Goal: Task Accomplishment & Management: Manage account settings

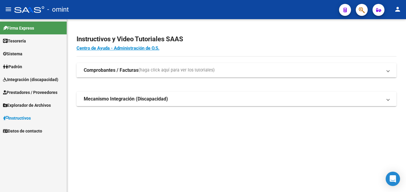
drag, startPoint x: 3, startPoint y: 54, endPoint x: 6, endPoint y: 55, distance: 3.1
click at [3, 54] on icon at bounding box center [5, 54] width 4 height 4
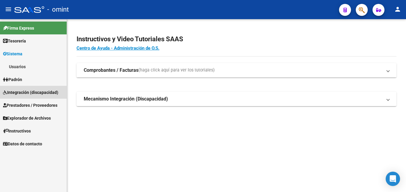
click at [27, 92] on span "Integración (discapacidad)" at bounding box center [30, 92] width 55 height 7
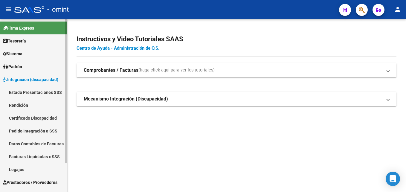
click at [27, 173] on link "Legajos" at bounding box center [33, 169] width 67 height 13
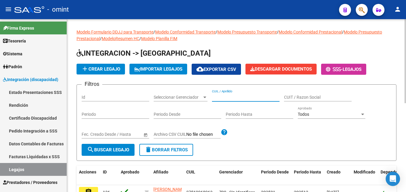
click at [231, 100] on input "CUIL / Apellido" at bounding box center [246, 97] width 68 height 5
paste input "20548927227"
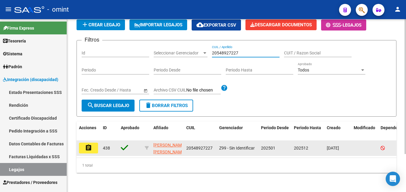
type input "20548927227"
click at [90, 144] on mat-icon "assignment" at bounding box center [88, 147] width 7 height 7
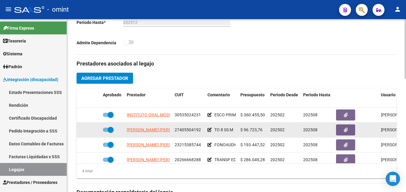
scroll to position [210, 0]
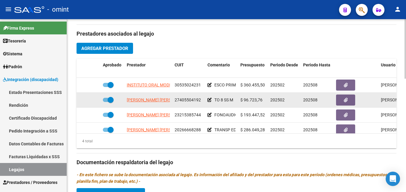
click at [185, 98] on span "27405504192" at bounding box center [188, 100] width 26 height 5
drag, startPoint x: 185, startPoint y: 98, endPoint x: 182, endPoint y: 100, distance: 3.5
click at [182, 100] on span "27405504192" at bounding box center [188, 100] width 26 height 5
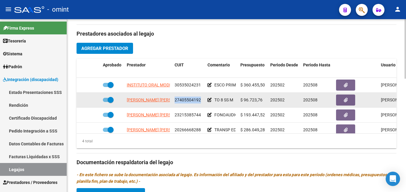
copy span "27405504192"
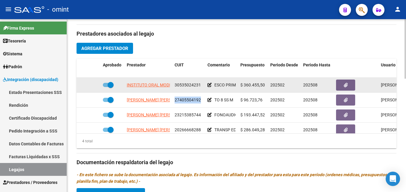
click at [192, 84] on span "30535024231" at bounding box center [188, 85] width 26 height 5
copy span "30535024231"
click at [108, 86] on span at bounding box center [111, 85] width 6 height 6
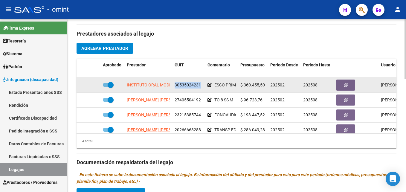
click at [106, 87] on input "checkbox" at bounding box center [106, 87] width 0 height 0
checkbox input "false"
click at [91, 84] on icon at bounding box center [92, 85] width 4 height 4
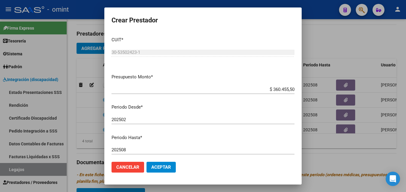
click at [136, 147] on div "202508 Ingresar el periodo" at bounding box center [203, 149] width 183 height 9
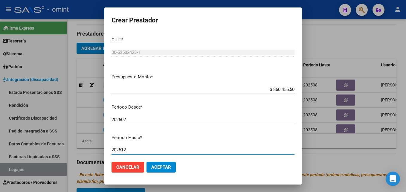
type input "202512"
click at [152, 168] on span "Aceptar" at bounding box center [161, 167] width 20 height 5
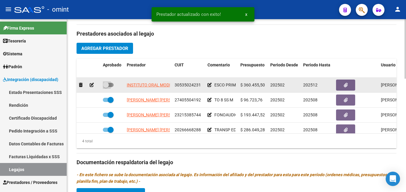
click at [107, 85] on span at bounding box center [106, 85] width 6 height 6
click at [106, 87] on input "checkbox" at bounding box center [106, 87] width 0 height 0
checkbox input "true"
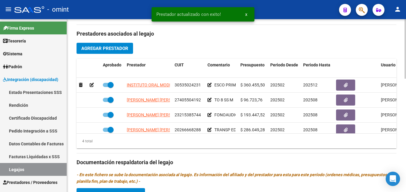
scroll to position [330, 0]
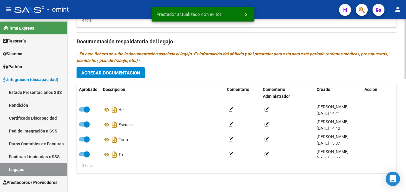
click at [137, 74] on span "Agregar Documentacion" at bounding box center [110, 72] width 59 height 5
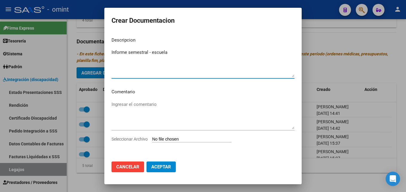
type textarea "Informe semestral - escuela"
click at [178, 142] on input "Seleccionar Archivo" at bounding box center [191, 140] width 79 height 6
type input "C:\fakepath\4277323002_25072801440_inf-seg-eval-sem.pdf"
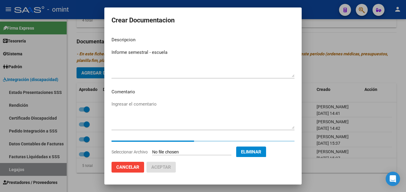
click at [143, 53] on textarea "Informe semestral - escuela" at bounding box center [203, 63] width 183 height 28
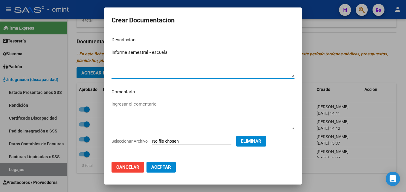
click at [143, 53] on textarea "Informe semestral - escuela" at bounding box center [203, 63] width 183 height 28
type textarea "Informe evolutivo - escuela"
click at [163, 166] on span "Aceptar" at bounding box center [161, 167] width 20 height 5
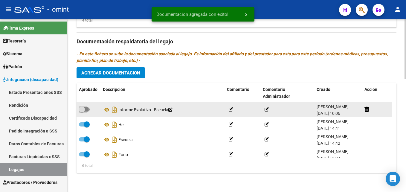
drag, startPoint x: 85, startPoint y: 109, endPoint x: 89, endPoint y: 107, distance: 4.4
click at [85, 108] on span at bounding box center [84, 109] width 11 height 4
click at [82, 112] on input "checkbox" at bounding box center [82, 112] width 0 height 0
checkbox input "true"
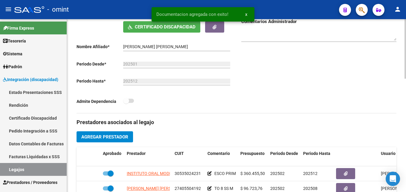
scroll to position [0, 0]
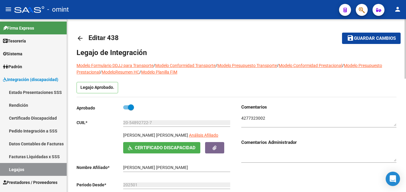
drag, startPoint x: 124, startPoint y: 135, endPoint x: 155, endPoint y: 135, distance: 31.1
click at [155, 135] on p "LOPEZ DE GAMIZ GALO JOAQUIN" at bounding box center [155, 135] width 65 height 7
copy p "LOPEZ DE GAMIZ"
click at [123, 135] on p "LOPEZ DE GAMIZ GALO JOAQUIN" at bounding box center [155, 135] width 65 height 7
drag, startPoint x: 123, startPoint y: 135, endPoint x: 179, endPoint y: 133, distance: 55.4
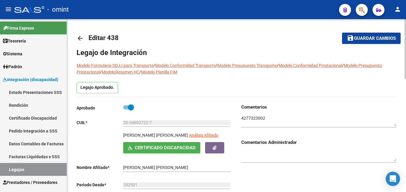
click at [179, 133] on p "LOPEZ DE GAMIZ GALO JOAQUIN" at bounding box center [155, 135] width 65 height 7
drag, startPoint x: 179, startPoint y: 133, endPoint x: 182, endPoint y: 134, distance: 3.5
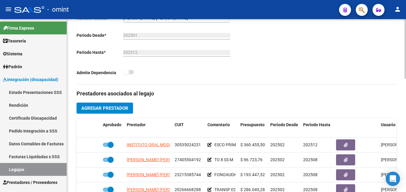
scroll to position [180, 0]
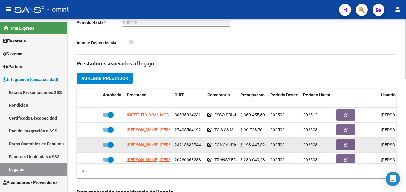
click at [188, 145] on span "23215385744" at bounding box center [188, 144] width 26 height 5
drag, startPoint x: 188, startPoint y: 145, endPoint x: 190, endPoint y: 140, distance: 5.6
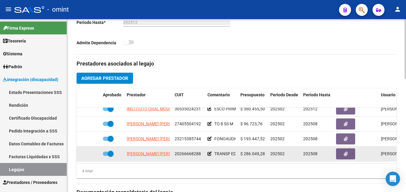
scroll to position [210, 0]
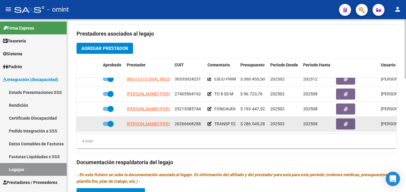
click at [188, 122] on span "20266668288" at bounding box center [188, 124] width 26 height 5
copy span "20266668288"
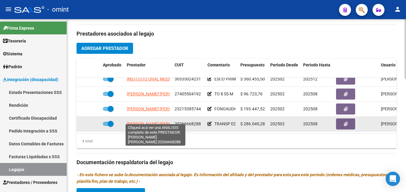
click at [155, 122] on span "GONZALEZ ROBERTO CARLOS" at bounding box center [159, 124] width 65 height 5
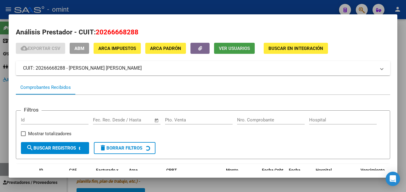
click at [240, 49] on span "Ver Usuarios" at bounding box center [234, 48] width 31 height 5
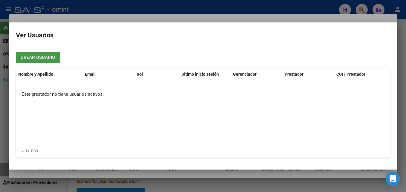
click at [192, 21] on div at bounding box center [203, 96] width 406 height 192
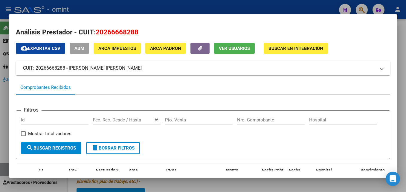
click at [195, 12] on div at bounding box center [203, 96] width 406 height 192
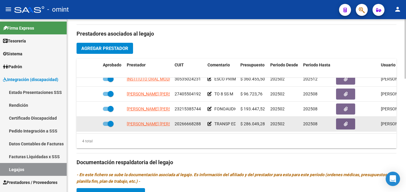
click at [107, 122] on span at bounding box center [108, 124] width 11 height 4
click at [106, 126] on input "checkbox" at bounding box center [106, 126] width 0 height 0
checkbox input "false"
click at [92, 122] on icon at bounding box center [92, 124] width 4 height 4
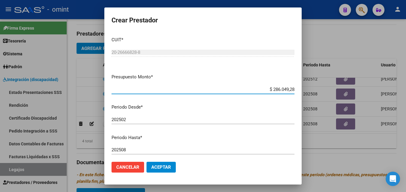
click at [125, 148] on input "202508" at bounding box center [203, 149] width 183 height 5
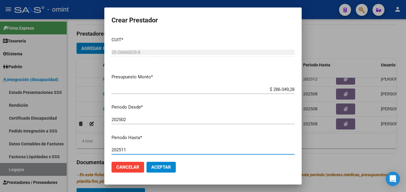
type input "202511"
click at [168, 164] on button "Aceptar" at bounding box center [161, 167] width 29 height 11
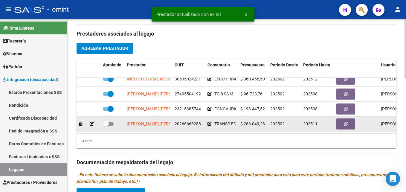
click at [105, 121] on span at bounding box center [106, 124] width 6 height 6
click at [106, 126] on input "checkbox" at bounding box center [106, 126] width 0 height 0
checkbox input "true"
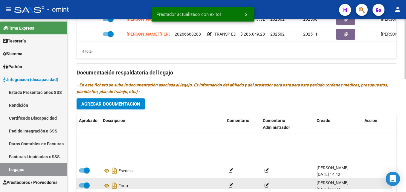
scroll to position [36, 0]
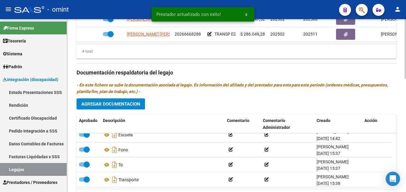
click at [114, 105] on span "Agregar Documentacion" at bounding box center [110, 103] width 59 height 5
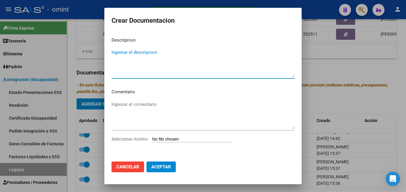
click at [147, 66] on textarea "Ingresar el descripcion" at bounding box center [203, 63] width 183 height 28
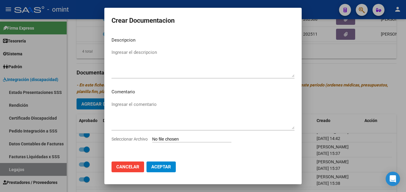
click at [174, 138] on input "Seleccionar Archivo" at bounding box center [191, 140] width 79 height 6
type input "C:\fakepath\4277323002_25072801430_vtv-rto-vig.pdf"
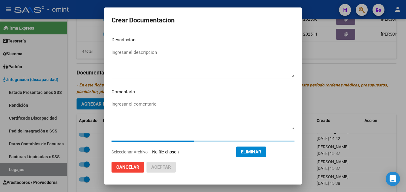
click at [150, 52] on textarea "Ingresar el descripcion" at bounding box center [203, 63] width 183 height 28
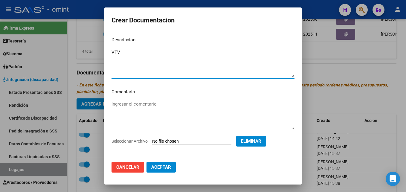
type textarea "VTV"
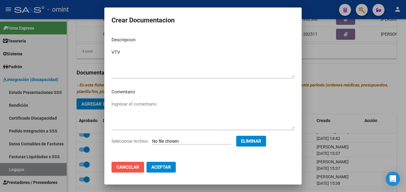
click at [122, 169] on span "Cancelar" at bounding box center [127, 167] width 23 height 5
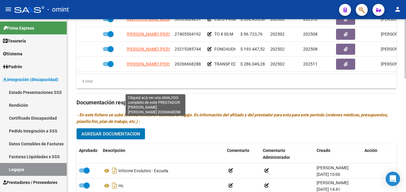
scroll to position [239, 0]
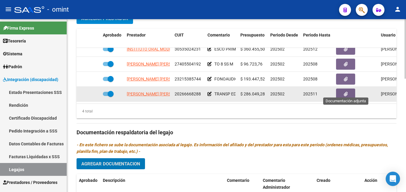
click at [342, 89] on button "button" at bounding box center [345, 94] width 19 height 11
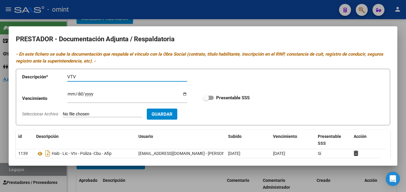
type input "VTV"
click at [105, 114] on input "Seleccionar Archivo" at bounding box center [102, 115] width 79 height 6
type input "C:\fakepath\4277323002_25072801430_vtv-rto-vig.pdf"
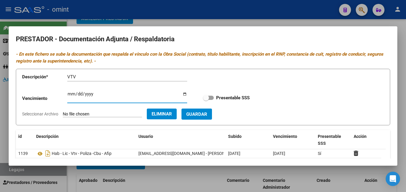
click at [71, 94] on input "Ingresar vencimiento" at bounding box center [127, 97] width 120 height 10
type input "2025-11-27"
click at [207, 96] on span at bounding box center [206, 98] width 6 height 6
click at [206, 100] on input "Presentable SSS" at bounding box center [206, 100] width 0 height 0
checkbox input "true"
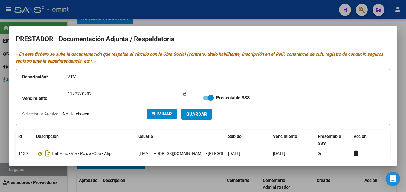
click at [207, 116] on span "Guardar" at bounding box center [196, 114] width 21 height 5
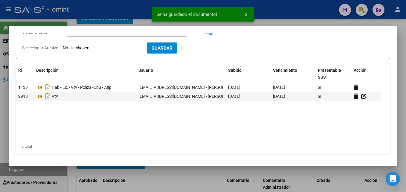
scroll to position [36, 0]
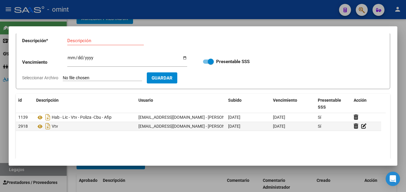
click at [402, 76] on div at bounding box center [203, 96] width 406 height 192
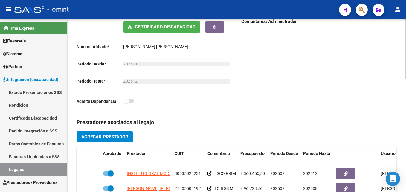
scroll to position [0, 0]
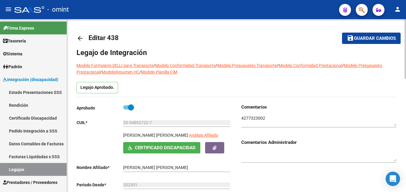
click at [364, 40] on span "Guardar cambios" at bounding box center [375, 38] width 42 height 5
click at [81, 38] on mat-icon "arrow_back" at bounding box center [80, 38] width 7 height 7
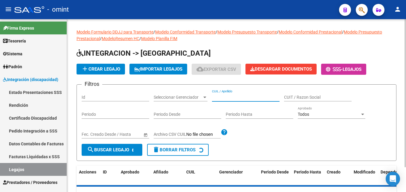
click at [237, 95] on input "CUIL / Apellido" at bounding box center [246, 97] width 68 height 5
paste input "20578164236"
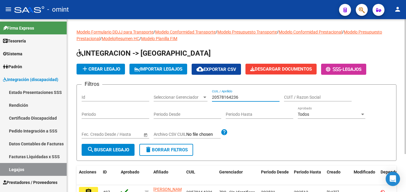
scroll to position [49, 0]
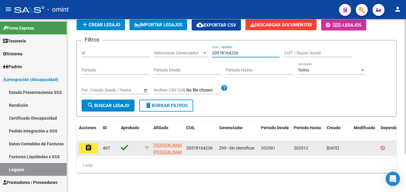
type input "20578164236"
click at [91, 147] on mat-icon "assignment" at bounding box center [88, 147] width 7 height 7
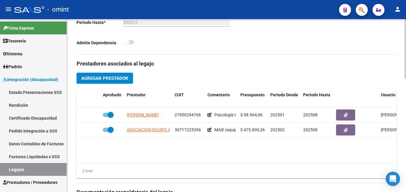
scroll to position [210, 0]
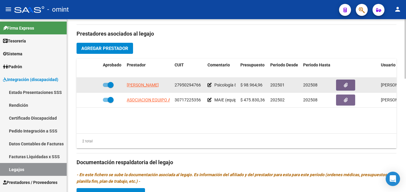
click at [184, 84] on span "27950294766" at bounding box center [188, 85] width 26 height 5
copy span "27950294766"
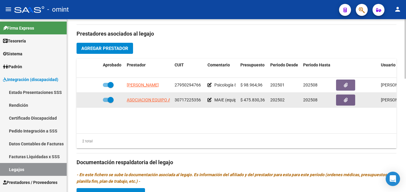
click at [189, 98] on span "30717225356" at bounding box center [188, 100] width 26 height 5
copy span "30717225356"
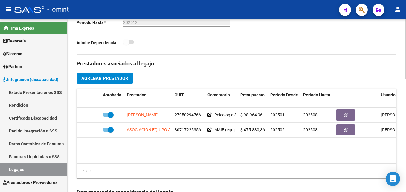
scroll to position [0, 0]
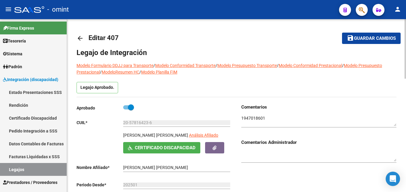
click at [82, 35] on mat-icon "arrow_back" at bounding box center [80, 38] width 7 height 7
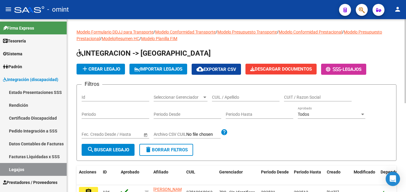
click at [229, 98] on input "CUIL / Apellido" at bounding box center [246, 97] width 68 height 5
paste input "20547230591"
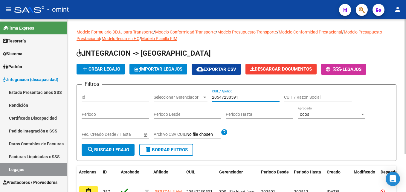
scroll to position [49, 0]
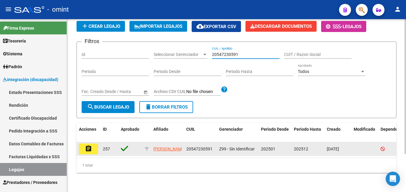
type input "20547230591"
drag, startPoint x: 90, startPoint y: 143, endPoint x: 89, endPoint y: 160, distance: 16.9
click at [90, 145] on mat-icon "assignment" at bounding box center [88, 148] width 7 height 7
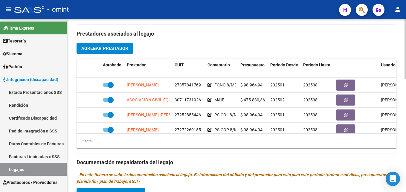
scroll to position [180, 0]
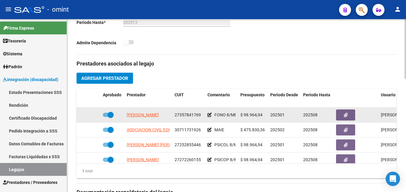
click at [195, 113] on span "27357841769" at bounding box center [188, 115] width 26 height 5
copy span "27357841769"
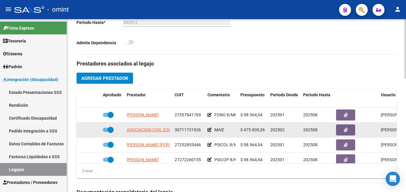
click at [188, 128] on span "30711731926" at bounding box center [188, 130] width 26 height 5
drag, startPoint x: 188, startPoint y: 128, endPoint x: 180, endPoint y: 130, distance: 8.3
click at [180, 130] on span "30711731926" at bounding box center [188, 130] width 26 height 5
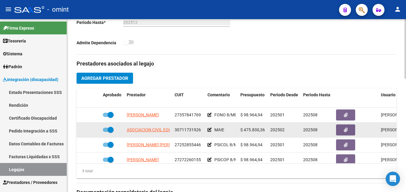
copy span "30711731926"
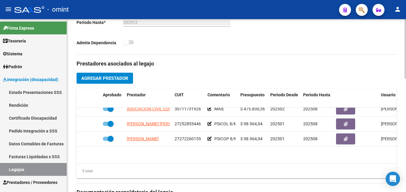
scroll to position [0, 0]
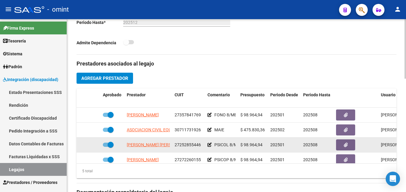
click at [189, 143] on span "27252855446" at bounding box center [188, 144] width 26 height 5
copy span "27252855446"
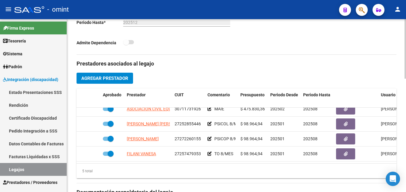
scroll to position [25, 0]
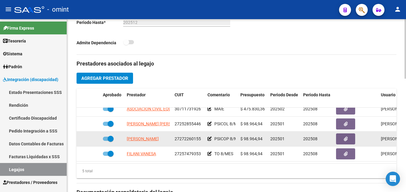
click at [183, 132] on datatable-body-cell "27272260155" at bounding box center [188, 139] width 33 height 15
click at [183, 136] on span "27272260155" at bounding box center [188, 138] width 26 height 5
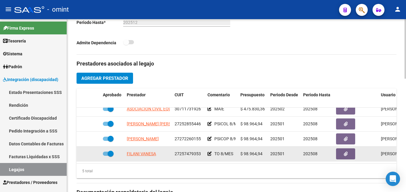
click at [193, 151] on div "27257479353" at bounding box center [189, 154] width 28 height 7
click at [191, 151] on span "27257479353" at bounding box center [188, 153] width 26 height 5
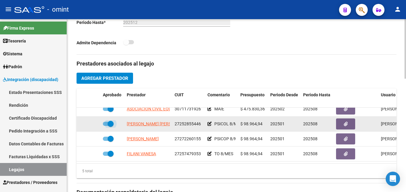
click at [110, 121] on span at bounding box center [111, 124] width 6 height 6
click at [106, 126] on input "checkbox" at bounding box center [106, 126] width 0 height 0
checkbox input "false"
click at [93, 122] on icon at bounding box center [92, 124] width 4 height 4
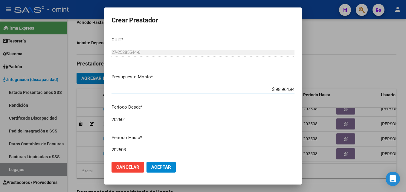
click at [129, 150] on input "202508" at bounding box center [203, 149] width 183 height 5
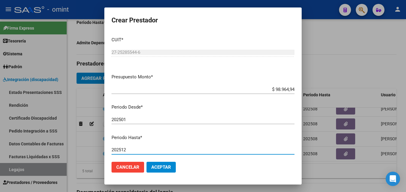
type input "202512"
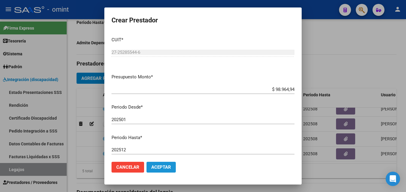
click at [161, 164] on button "Aceptar" at bounding box center [161, 167] width 29 height 11
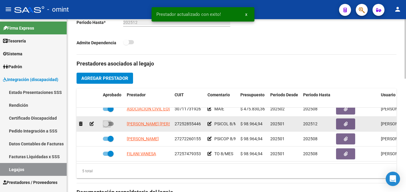
click at [108, 121] on span at bounding box center [106, 124] width 6 height 6
click at [106, 126] on input "checkbox" at bounding box center [106, 126] width 0 height 0
checkbox input "true"
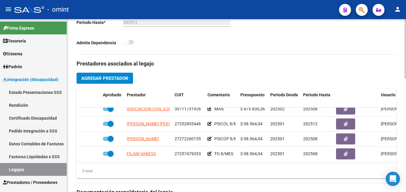
scroll to position [0, 0]
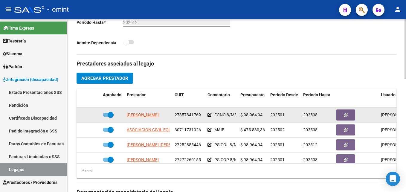
click at [107, 115] on span at bounding box center [108, 115] width 11 height 4
click at [106, 117] on input "checkbox" at bounding box center [106, 117] width 0 height 0
checkbox input "false"
click at [91, 113] on icon at bounding box center [92, 115] width 4 height 4
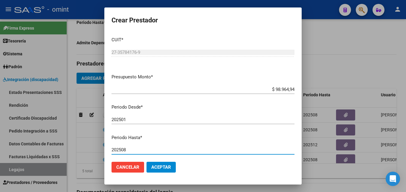
click at [137, 150] on input "202508" at bounding box center [203, 149] width 183 height 5
type input "202512"
click at [164, 168] on span "Aceptar" at bounding box center [161, 167] width 20 height 5
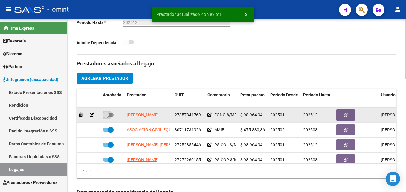
click at [107, 116] on span at bounding box center [106, 115] width 6 height 6
click at [106, 117] on input "checkbox" at bounding box center [106, 117] width 0 height 0
checkbox input "true"
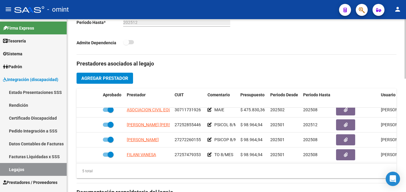
scroll to position [25, 0]
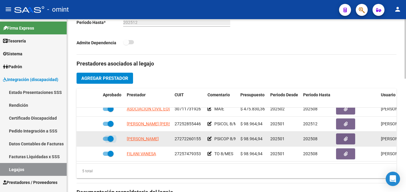
click at [106, 135] on label at bounding box center [108, 138] width 11 height 7
click at [106, 141] on input "checkbox" at bounding box center [106, 141] width 0 height 0
checkbox input "false"
click at [90, 137] on icon at bounding box center [92, 139] width 4 height 4
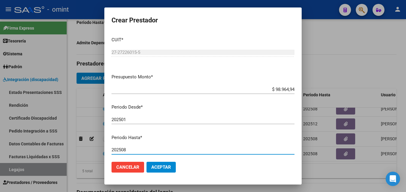
drag, startPoint x: 134, startPoint y: 151, endPoint x: 128, endPoint y: 147, distance: 7.4
click at [133, 151] on input "202508" at bounding box center [203, 149] width 183 height 5
type input "202512"
click at [166, 166] on span "Aceptar" at bounding box center [161, 167] width 20 height 5
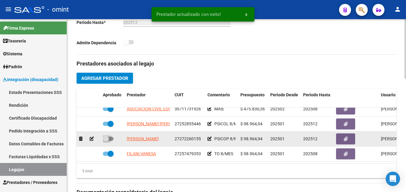
click at [109, 136] on span at bounding box center [106, 139] width 6 height 6
click at [106, 141] on input "checkbox" at bounding box center [106, 141] width 0 height 0
checkbox input "true"
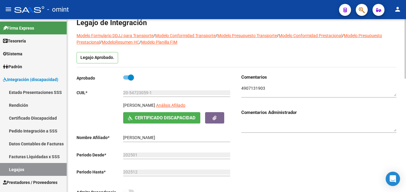
scroll to position [0, 0]
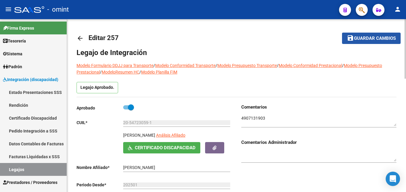
click at [367, 43] on button "save Guardar cambios" at bounding box center [371, 38] width 59 height 11
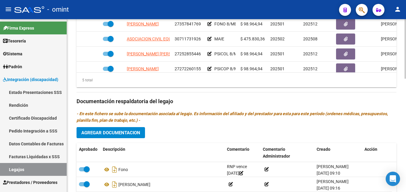
scroll to position [330, 0]
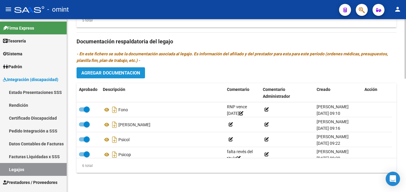
click at [133, 75] on span "Agregar Documentacion" at bounding box center [110, 72] width 59 height 5
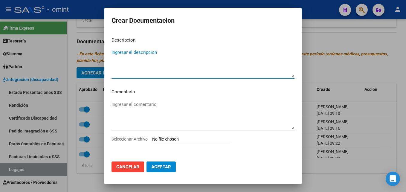
click at [139, 72] on textarea "Ingresar el descripcion" at bounding box center [203, 63] width 183 height 28
type textarea "Informe evolutivo - psicología, fono y psicope"
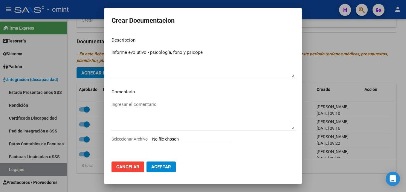
click at [183, 138] on input "Seleccionar Archivo" at bounding box center [191, 140] width 79 height 6
type input "C:\fakepath\35408916-Informes semestrales TO FONO Y PSP.pdf"
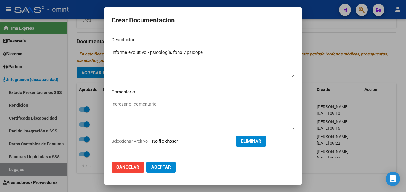
click at [163, 169] on span "Aceptar" at bounding box center [161, 167] width 20 height 5
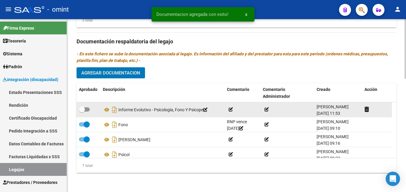
click at [88, 106] on label at bounding box center [84, 109] width 11 height 7
click at [82, 112] on input "checkbox" at bounding box center [82, 112] width 0 height 0
checkbox input "true"
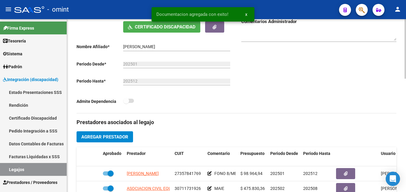
scroll to position [0, 0]
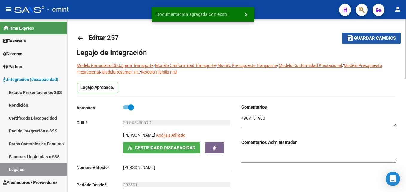
click at [357, 35] on button "save Guardar cambios" at bounding box center [371, 38] width 59 height 11
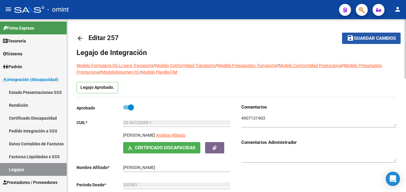
click at [357, 38] on span "Guardar cambios" at bounding box center [375, 38] width 42 height 5
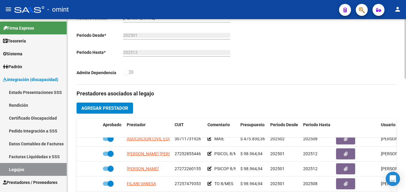
scroll to position [210, 0]
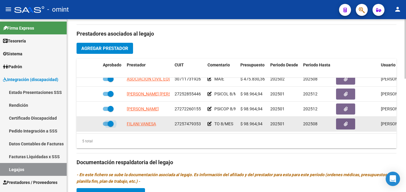
click at [106, 122] on span at bounding box center [108, 124] width 11 height 4
click at [106, 126] on input "checkbox" at bounding box center [106, 126] width 0 height 0
checkbox input "false"
click at [93, 122] on icon at bounding box center [92, 124] width 4 height 4
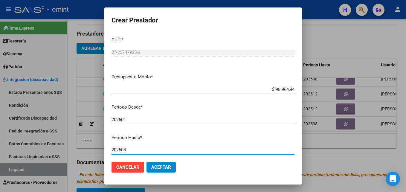
click at [133, 152] on input "202508" at bounding box center [203, 149] width 183 height 5
type input "202512"
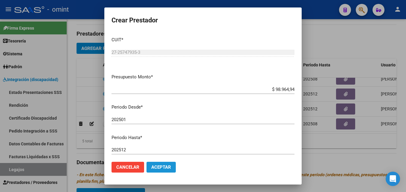
click at [162, 167] on span "Aceptar" at bounding box center [161, 167] width 20 height 5
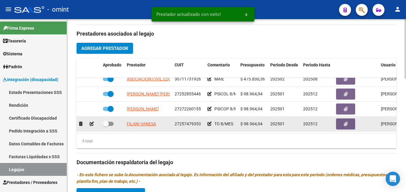
click at [109, 122] on span at bounding box center [108, 124] width 11 height 4
click at [106, 126] on input "checkbox" at bounding box center [106, 126] width 0 height 0
checkbox input "true"
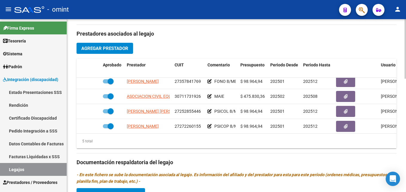
scroll to position [0, 0]
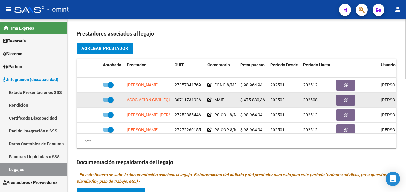
click at [108, 99] on span at bounding box center [111, 100] width 6 height 6
click at [106, 102] on input "checkbox" at bounding box center [106, 102] width 0 height 0
checkbox input "false"
click at [94, 98] on div at bounding box center [88, 100] width 19 height 7
click at [92, 98] on icon at bounding box center [92, 100] width 4 height 4
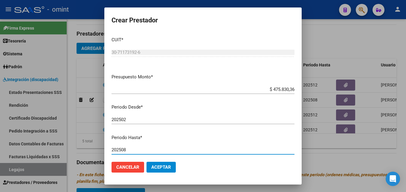
click at [138, 148] on input "202508" at bounding box center [203, 149] width 183 height 5
type input "202512"
click at [160, 168] on span "Aceptar" at bounding box center [161, 167] width 20 height 5
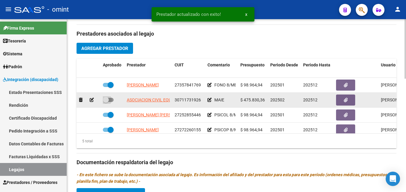
click at [110, 99] on span at bounding box center [108, 100] width 11 height 4
click at [106, 102] on input "checkbox" at bounding box center [106, 102] width 0 height 0
checkbox input "true"
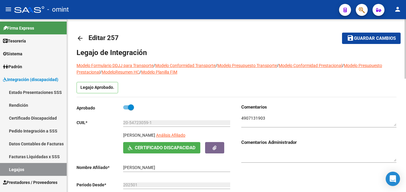
click at [366, 43] on button "save Guardar cambios" at bounding box center [371, 38] width 59 height 11
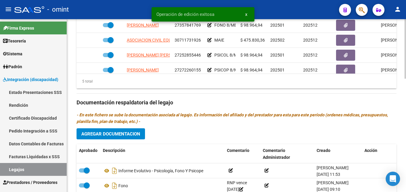
scroll to position [330, 0]
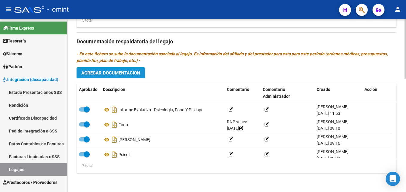
click at [117, 74] on span "Agregar Documentacion" at bounding box center [110, 72] width 59 height 5
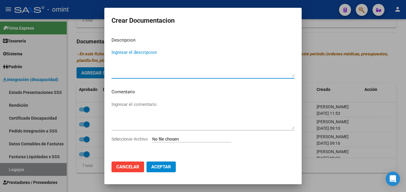
click at [186, 138] on input "Seleccionar Archivo" at bounding box center [191, 140] width 79 height 6
type input "C:\fakepath\4907131903_25071701040_inf-seg-eval-sem.jpg"
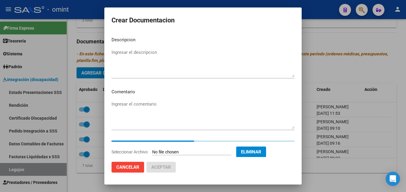
click at [171, 58] on textarea "Ingresar el descripcion" at bounding box center [203, 63] width 183 height 28
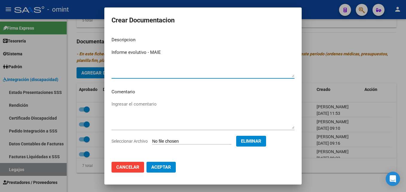
type textarea "Informe evolutivo - MAIE"
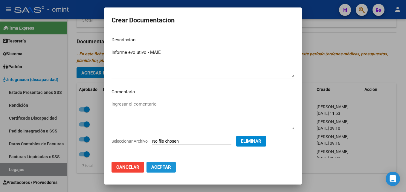
click at [165, 169] on span "Aceptar" at bounding box center [161, 167] width 20 height 5
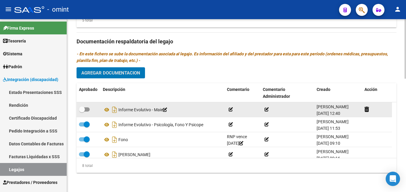
drag, startPoint x: 85, startPoint y: 109, endPoint x: 88, endPoint y: 115, distance: 6.8
click at [85, 109] on span at bounding box center [84, 109] width 11 height 4
click at [82, 112] on input "checkbox" at bounding box center [82, 112] width 0 height 0
checkbox input "true"
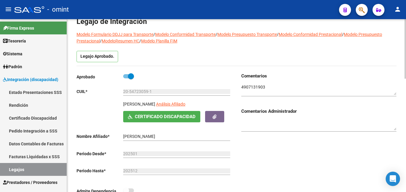
scroll to position [0, 0]
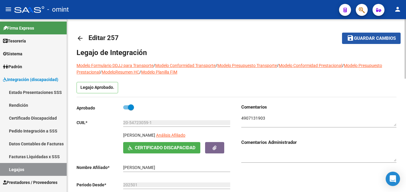
click at [357, 40] on span "Guardar cambios" at bounding box center [375, 38] width 42 height 5
click at [79, 35] on mat-icon "arrow_back" at bounding box center [80, 38] width 7 height 7
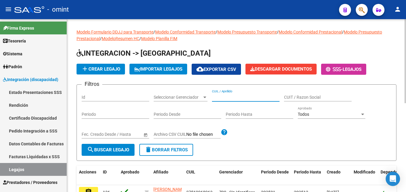
click at [238, 95] on input "CUIL / Apellido" at bounding box center [246, 97] width 68 height 5
paste input "20558668920"
type input "20558668920"
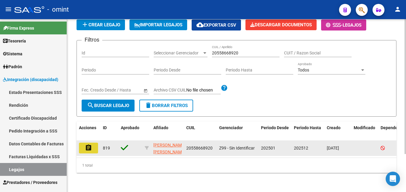
click at [92, 143] on button "assignment" at bounding box center [88, 148] width 19 height 11
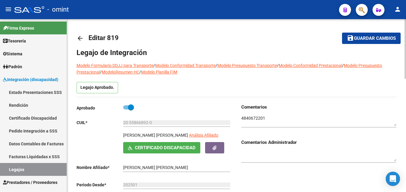
scroll to position [150, 0]
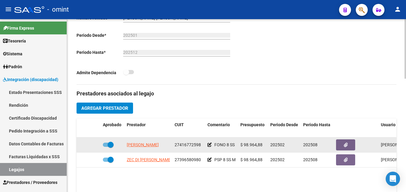
click at [187, 146] on span "27416772598" at bounding box center [188, 144] width 26 height 5
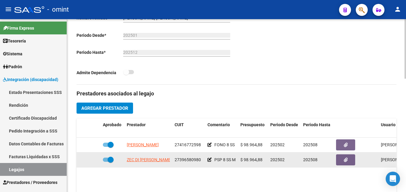
click at [189, 160] on span "27396580980" at bounding box center [188, 159] width 26 height 5
click at [110, 159] on span at bounding box center [111, 160] width 6 height 6
click at [106, 162] on input "checkbox" at bounding box center [106, 162] width 0 height 0
checkbox input "false"
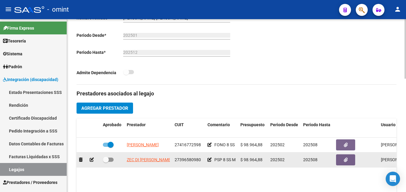
click at [94, 159] on icon at bounding box center [92, 160] width 4 height 4
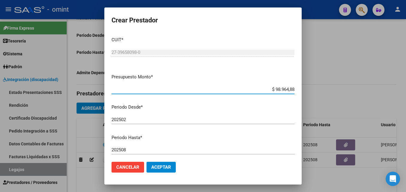
click at [140, 149] on input "202508" at bounding box center [203, 149] width 183 height 5
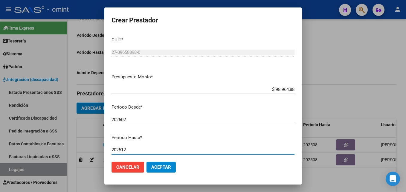
type input "202512"
click at [170, 167] on span "Aceptar" at bounding box center [161, 167] width 20 height 5
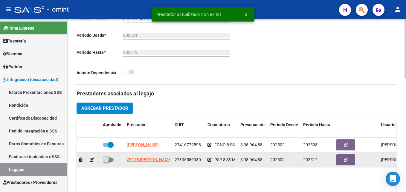
click at [110, 160] on span at bounding box center [108, 160] width 11 height 4
click at [106, 162] on input "checkbox" at bounding box center [106, 162] width 0 height 0
checkbox input "true"
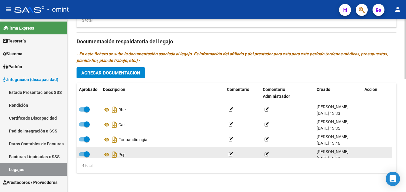
scroll to position [6, 0]
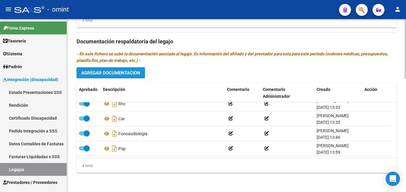
click at [113, 72] on span "Agregar Documentacion" at bounding box center [110, 72] width 59 height 5
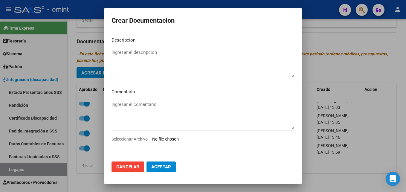
click at [181, 142] on input "Seleccionar Archivo" at bounding box center [191, 140] width 79 height 6
type input "C:\fakepath\4840672201_25071409111_hist-clinic-form008-page1.pdf"
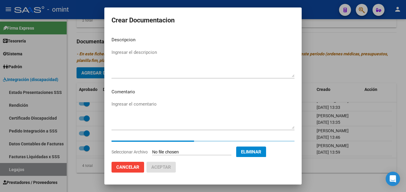
click at [149, 55] on textarea "Ingresar el descripcion" at bounding box center [203, 63] width 183 height 28
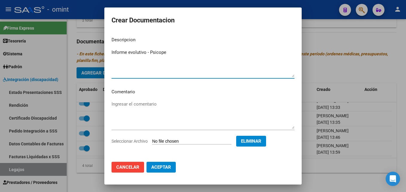
type textarea "Informe evolutivo - Psicope"
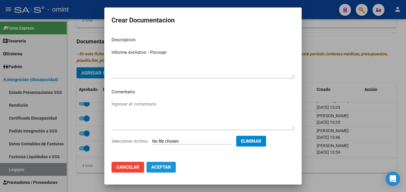
click at [164, 167] on span "Aceptar" at bounding box center [161, 167] width 20 height 5
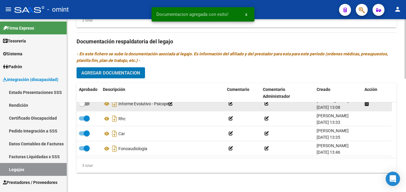
click at [85, 103] on div "Aprobado Descripción Comentario Comentario Administrador Creado Acción Informe …" at bounding box center [237, 128] width 320 height 90
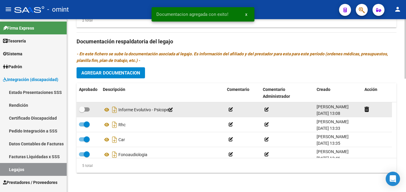
drag, startPoint x: 85, startPoint y: 103, endPoint x: 85, endPoint y: 111, distance: 8.4
click at [85, 111] on span at bounding box center [84, 109] width 11 height 4
click at [82, 112] on input "checkbox" at bounding box center [82, 112] width 0 height 0
checkbox input "true"
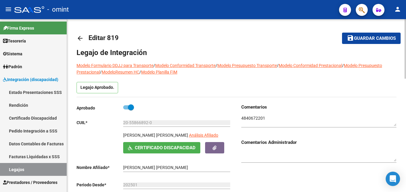
scroll to position [30, 0]
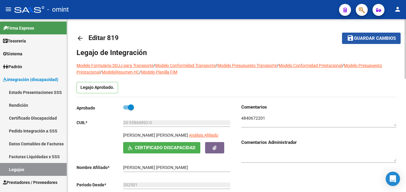
click at [371, 38] on span "Guardar cambios" at bounding box center [375, 38] width 42 height 5
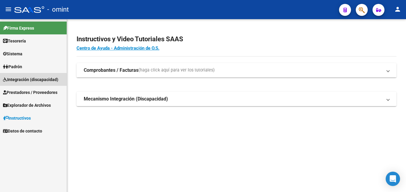
click at [22, 83] on span "Integración (discapacidad)" at bounding box center [30, 79] width 55 height 7
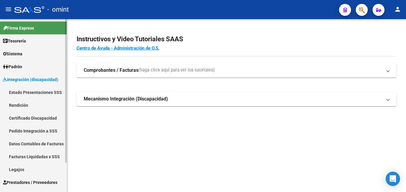
click at [23, 83] on span "Integración (discapacidad)" at bounding box center [30, 79] width 55 height 7
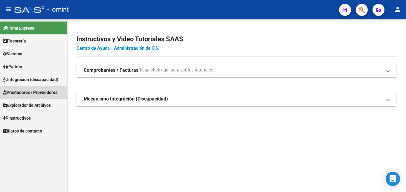
click at [34, 93] on span "Prestadores / Proveedores" at bounding box center [30, 92] width 54 height 7
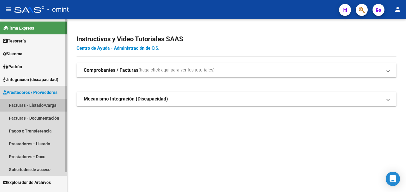
click at [43, 107] on link "Facturas - Listado/Carga" at bounding box center [33, 105] width 67 height 13
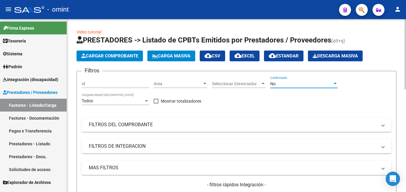
click at [274, 85] on span "No" at bounding box center [273, 83] width 5 height 5
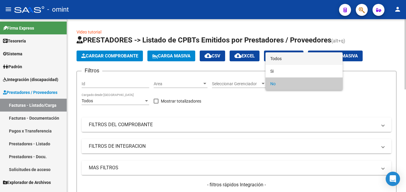
click at [288, 57] on span "Todos" at bounding box center [305, 58] width 68 height 13
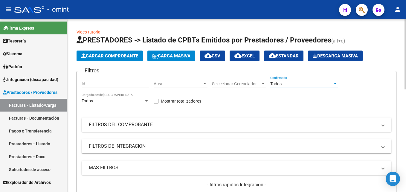
click at [124, 123] on mat-panel-title "FILTROS DEL COMPROBANTE" at bounding box center [233, 125] width 289 height 7
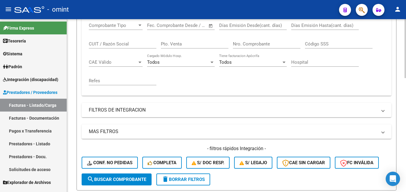
scroll to position [30, 0]
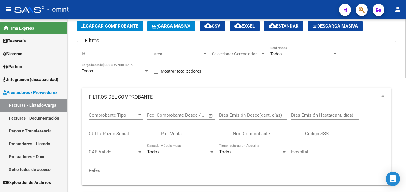
click at [123, 98] on mat-panel-title "FILTROS DEL COMPROBANTE" at bounding box center [233, 97] width 289 height 7
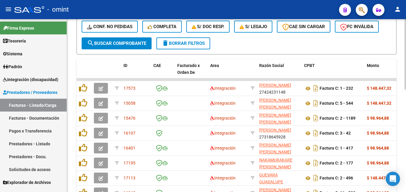
scroll to position [23, 0]
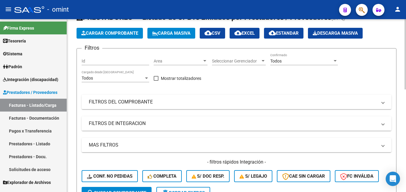
click at [117, 122] on mat-panel-title "FILTROS DE INTEGRACION" at bounding box center [233, 123] width 289 height 7
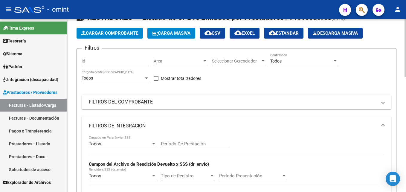
scroll to position [83, 0]
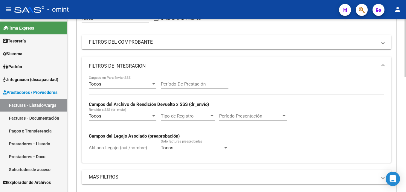
click at [106, 147] on input "Afiliado Legajo (cuil/nombre)" at bounding box center [123, 147] width 68 height 5
paste input "20548927227"
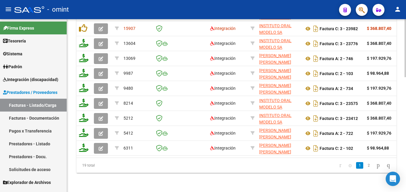
scroll to position [224, 0]
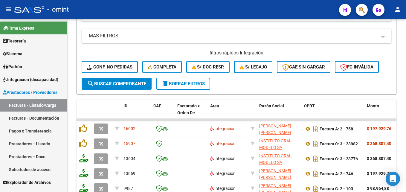
type input "20548927227"
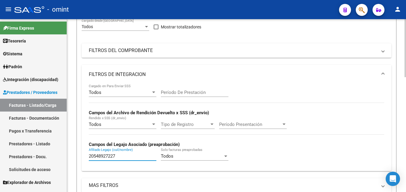
scroll to position [44, 0]
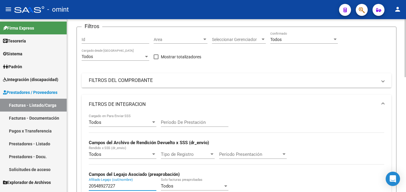
click at [111, 80] on mat-panel-title "FILTROS DEL COMPROBANTE" at bounding box center [233, 80] width 289 height 7
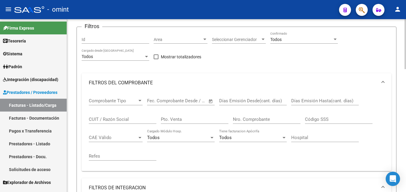
click at [108, 121] on input "CUIT / Razón Social" at bounding box center [123, 119] width 68 height 5
paste input "27405504192"
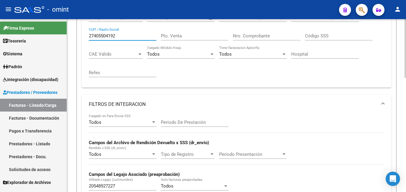
scroll to position [98, 0]
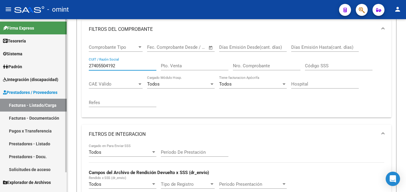
drag, startPoint x: 122, startPoint y: 67, endPoint x: 61, endPoint y: 65, distance: 61.4
click at [62, 65] on mat-sidenav-container "Firma Express Tesorería Extractos Procesados (csv) Extractos Originales (pdf) S…" at bounding box center [203, 105] width 406 height 173
paste input "30535024231"
type input "30535024231"
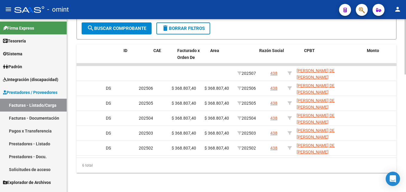
scroll to position [0, 0]
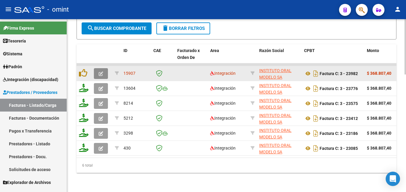
click at [103, 72] on icon "button" at bounding box center [101, 74] width 4 height 4
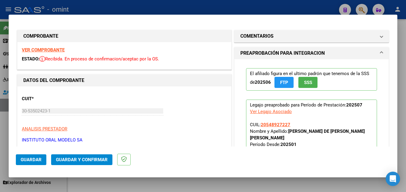
click at [55, 51] on strong "VER COMPROBANTE" at bounding box center [43, 49] width 43 height 5
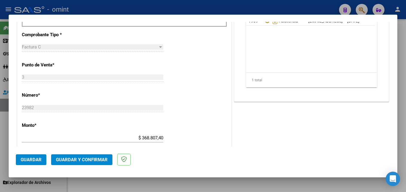
scroll to position [180, 0]
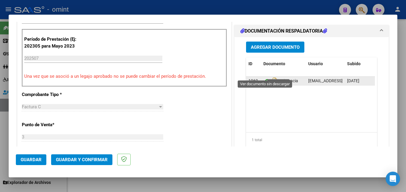
click at [264, 78] on icon at bounding box center [268, 81] width 8 height 7
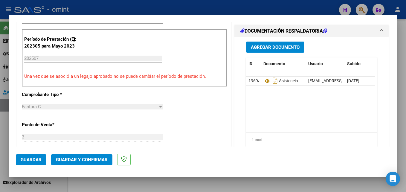
scroll to position [120, 0]
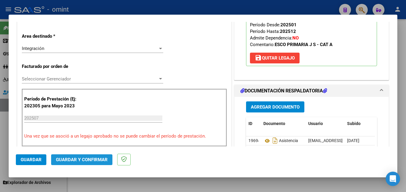
click at [86, 159] on span "Guardar y Confirmar" at bounding box center [82, 159] width 52 height 5
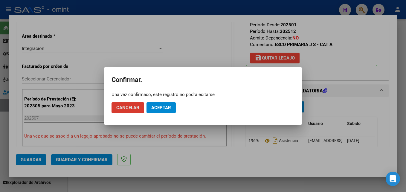
click at [149, 106] on button "Aceptar" at bounding box center [161, 107] width 29 height 11
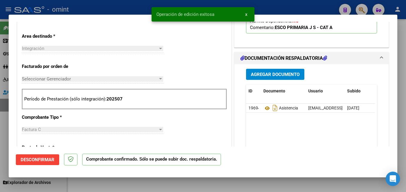
click at [109, 186] on div at bounding box center [203, 96] width 406 height 192
type input "$ 0,00"
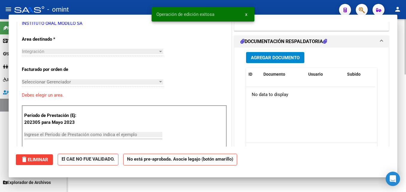
scroll to position [123, 0]
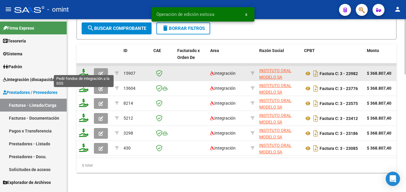
click at [85, 69] on icon at bounding box center [84, 73] width 10 height 8
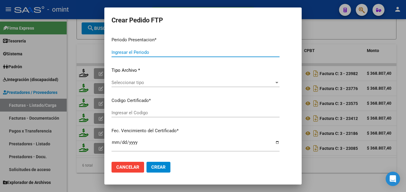
type input "202507"
type input "$ 368.807,40"
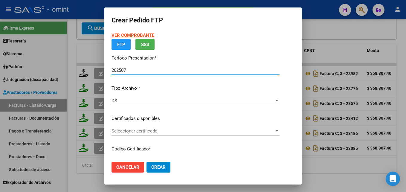
type input "6585169399"
type input "2034-09-30"
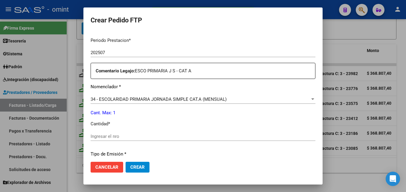
scroll to position [225, 0]
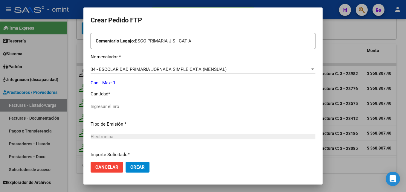
click at [115, 109] on div "Ingresar el nro" at bounding box center [203, 106] width 225 height 9
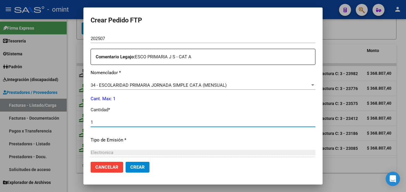
scroll to position [276, 0]
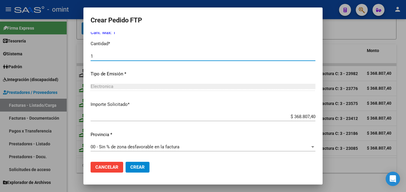
type input "1"
click at [137, 166] on span "Crear" at bounding box center [137, 167] width 14 height 5
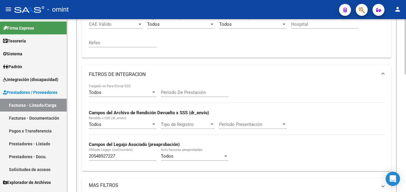
scroll to position [38, 0]
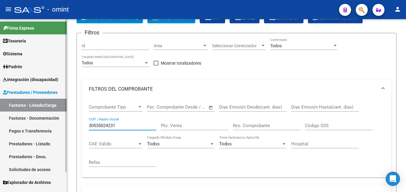
drag, startPoint x: 125, startPoint y: 125, endPoint x: 58, endPoint y: 124, distance: 66.2
click at [58, 124] on mat-sidenav-container "Firma Express Tesorería Extractos Procesados (csv) Extractos Originales (pdf) S…" at bounding box center [203, 105] width 406 height 173
paste input "23215385744"
type input "23215385744"
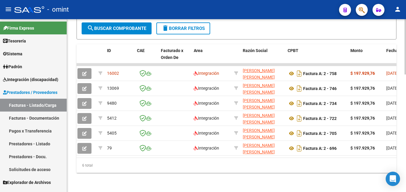
scroll to position [0, 0]
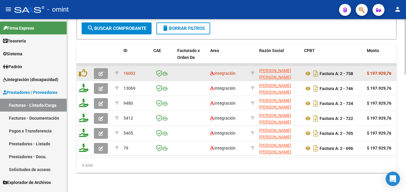
click at [98, 68] on button "button" at bounding box center [101, 73] width 14 height 11
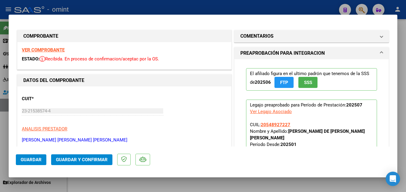
click at [44, 50] on strong "VER COMPROBANTE" at bounding box center [43, 49] width 43 height 5
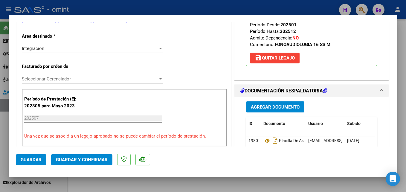
scroll to position [180, 0]
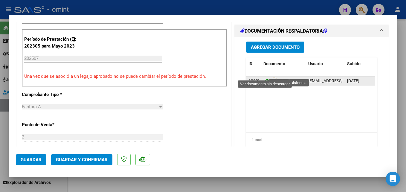
click at [266, 78] on icon at bounding box center [268, 81] width 8 height 7
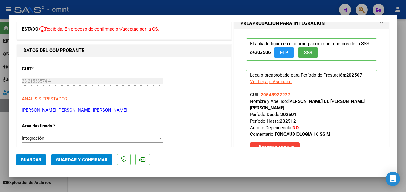
scroll to position [0, 0]
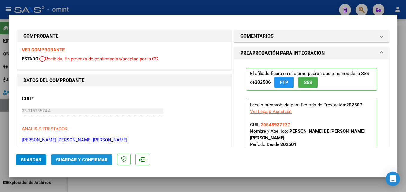
click at [81, 160] on span "Guardar y Confirmar" at bounding box center [82, 159] width 52 height 5
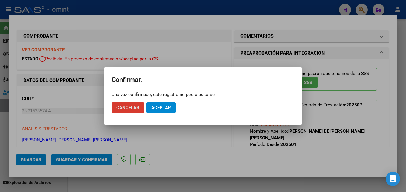
click at [163, 104] on button "Aceptar" at bounding box center [161, 107] width 29 height 11
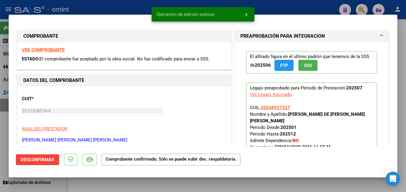
click at [98, 191] on div at bounding box center [203, 96] width 406 height 192
type input "$ 0,00"
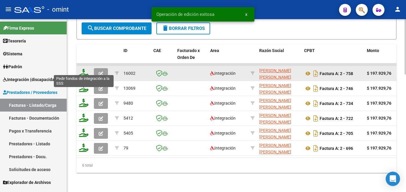
click at [84, 69] on icon at bounding box center [84, 73] width 10 height 8
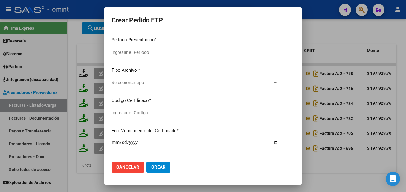
type input "202507"
type input "$ 197.929,76"
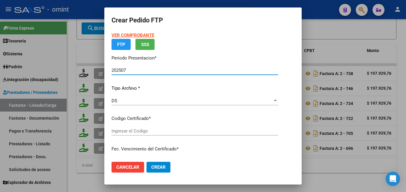
type input "6585169399"
type input "2034-09-30"
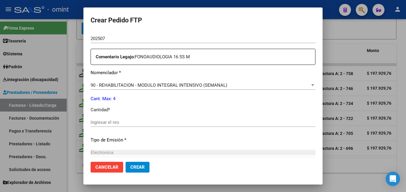
scroll to position [239, 0]
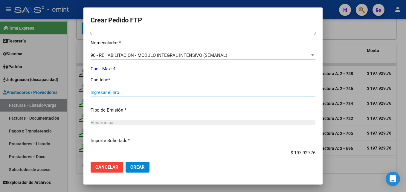
click at [160, 90] on input "Ingresar el nro" at bounding box center [203, 92] width 225 height 5
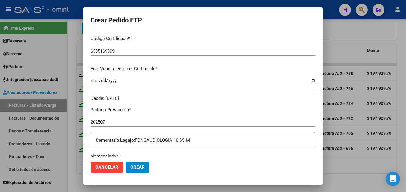
scroll to position [0, 0]
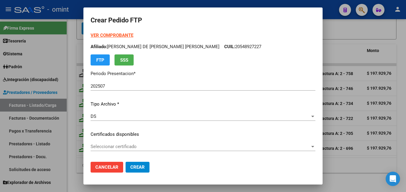
type input "4"
click at [137, 165] on span "Crear" at bounding box center [137, 167] width 14 height 5
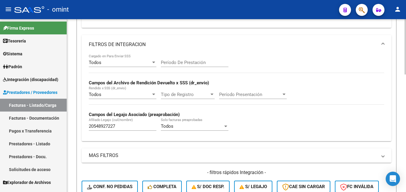
scroll to position [98, 0]
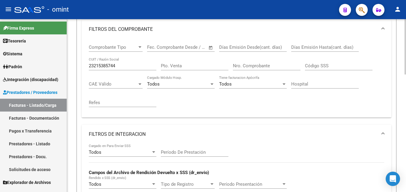
click at [112, 65] on input "23215385744" at bounding box center [123, 65] width 68 height 5
paste input "0266668288"
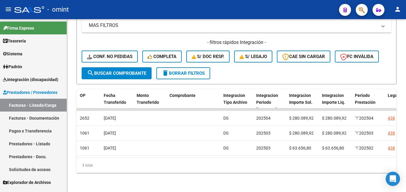
scroll to position [0, 573]
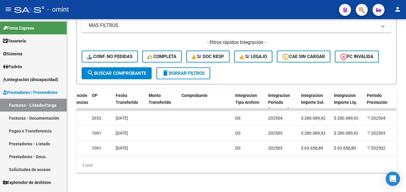
type input "20266668288"
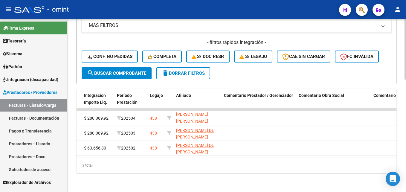
scroll to position [173, 0]
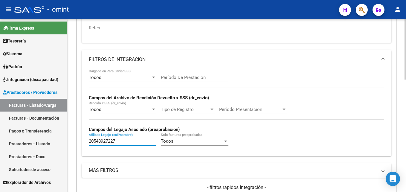
click at [108, 142] on input "20548927227" at bounding box center [123, 141] width 68 height 5
paste input "78164236"
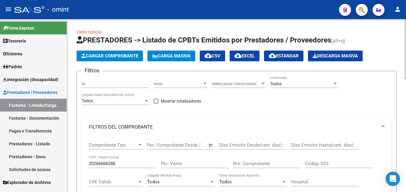
type input "20578164236"
click at [104, 161] on input "20266668288" at bounding box center [123, 163] width 68 height 5
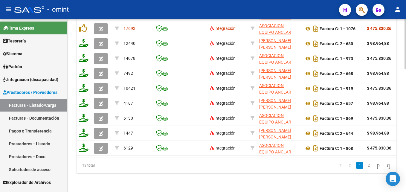
scroll to position [367, 0]
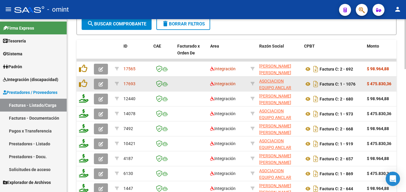
click at [98, 84] on button "button" at bounding box center [101, 84] width 14 height 11
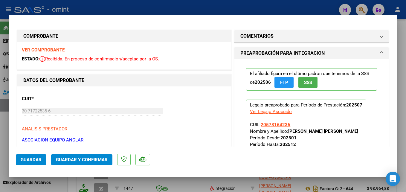
scroll to position [180, 0]
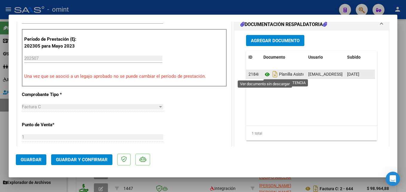
click at [264, 73] on icon at bounding box center [268, 74] width 8 height 7
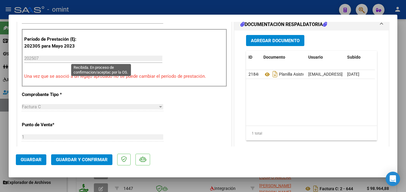
scroll to position [0, 0]
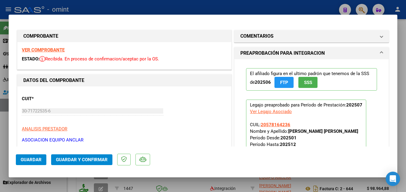
click at [53, 52] on div "VER COMPROBANTE ESTADO: Recibida. En proceso de confirmacion/aceptac por la OS." at bounding box center [124, 55] width 214 height 27
click at [52, 52] on strong "VER COMPROBANTE" at bounding box center [43, 49] width 43 height 5
click at [97, 160] on span "Guardar y Confirmar" at bounding box center [82, 159] width 52 height 5
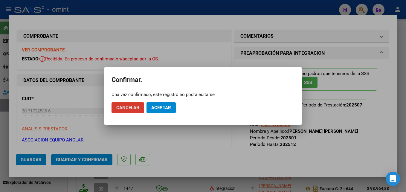
click at [162, 110] on span "Aceptar" at bounding box center [161, 107] width 20 height 5
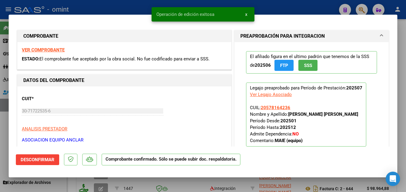
drag, startPoint x: 107, startPoint y: 10, endPoint x: 122, endPoint y: 31, distance: 26.1
click at [107, 9] on div at bounding box center [203, 96] width 406 height 192
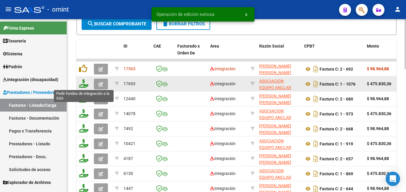
click at [81, 85] on icon at bounding box center [84, 83] width 10 height 8
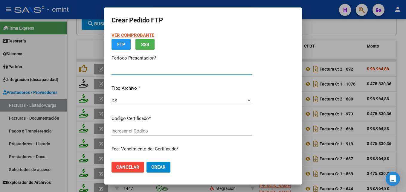
type input "202507"
type input "$ 475.830,36"
type input "1905963334"
type input "2029-03-31"
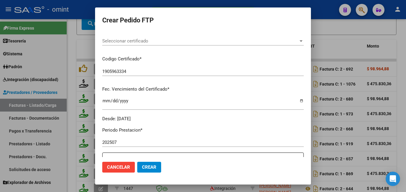
scroll to position [225, 0]
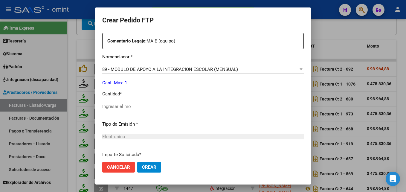
click at [146, 102] on div "Ingresar el nro" at bounding box center [203, 106] width 202 height 9
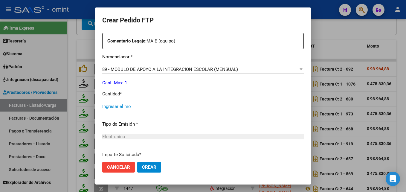
click at [143, 105] on input "Ingresar el nro" at bounding box center [203, 106] width 202 height 5
type input "1"
click at [263, 79] on div "89 - MODULO DE APOYO A LA INTEGRACION ESCOLAR (MENSUAL) Seleccionar nomenclador" at bounding box center [203, 72] width 202 height 15
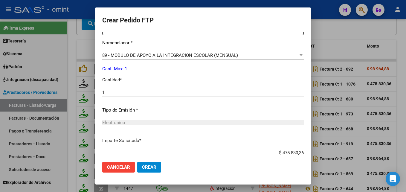
scroll to position [276, 0]
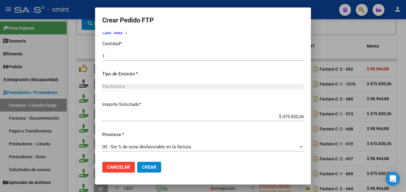
click at [148, 167] on span "Crear" at bounding box center [149, 167] width 14 height 5
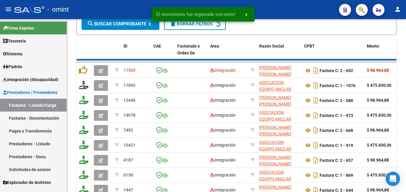
scroll to position [368, 0]
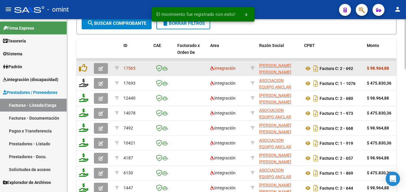
click at [99, 69] on icon "button" at bounding box center [101, 68] width 4 height 4
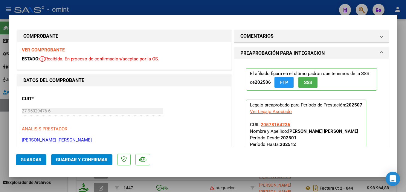
click at [52, 50] on strong "VER COMPROBANTE" at bounding box center [43, 49] width 43 height 5
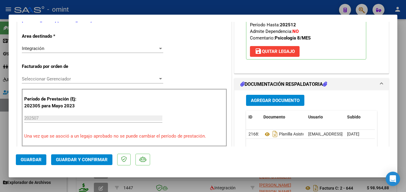
scroll to position [210, 0]
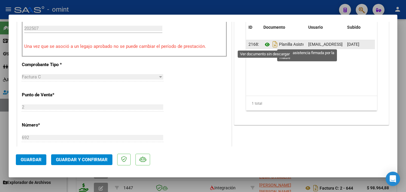
click at [265, 45] on icon at bounding box center [268, 44] width 8 height 7
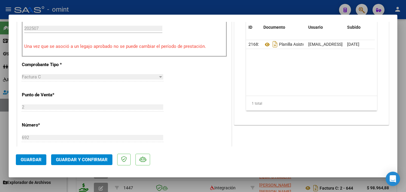
scroll to position [60, 0]
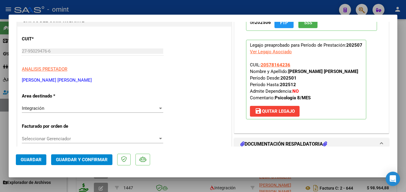
click at [89, 158] on span "Guardar y Confirmar" at bounding box center [82, 159] width 52 height 5
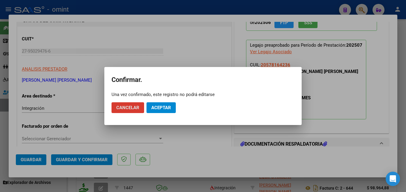
click at [163, 112] on button "Aceptar" at bounding box center [161, 107] width 29 height 11
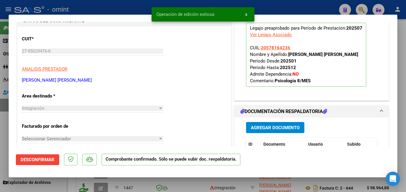
click at [127, 9] on div at bounding box center [203, 96] width 406 height 192
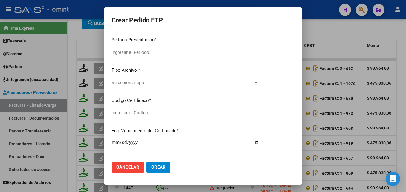
type input "202507"
type input "$ 98.964,88"
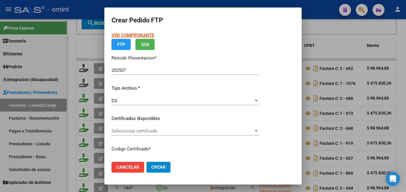
type input "1905963334"
type input "2029-03-31"
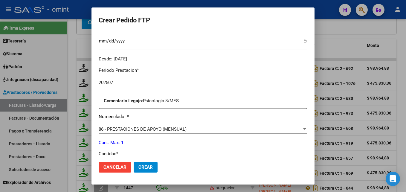
scroll to position [195, 0]
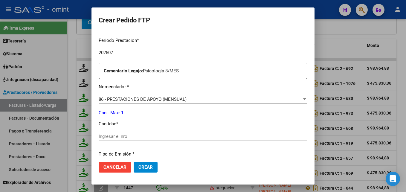
click at [341, 31] on div at bounding box center [203, 96] width 406 height 192
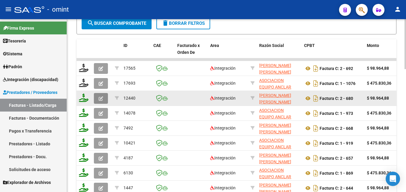
click at [99, 99] on icon "button" at bounding box center [101, 98] width 4 height 4
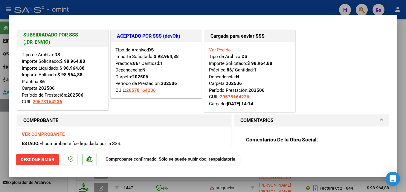
click at [247, 10] on div at bounding box center [203, 96] width 406 height 192
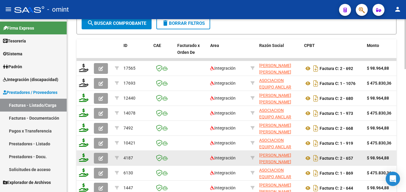
click at [104, 158] on button "button" at bounding box center [101, 158] width 14 height 11
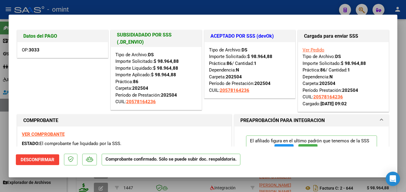
click at [197, 4] on div at bounding box center [203, 96] width 406 height 192
type input "$ 0,00"
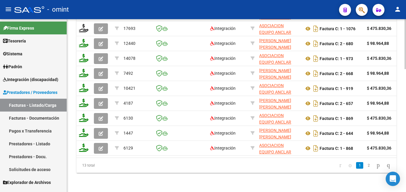
scroll to position [337, 0]
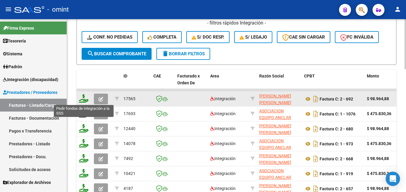
click at [84, 101] on icon at bounding box center [84, 98] width 10 height 8
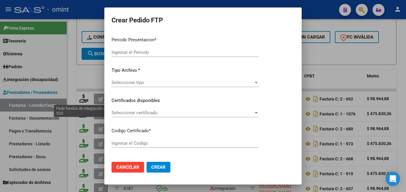
type input "202507"
type input "$ 98.964,88"
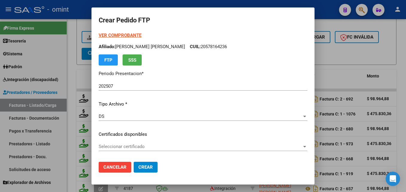
type input "1905963334"
type input "2029-03-31"
type input "20095100"
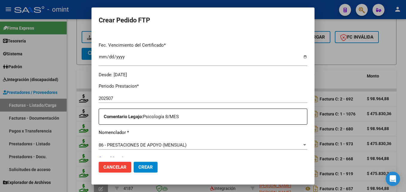
scroll to position [180, 0]
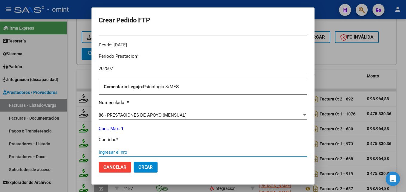
click at [124, 150] on input "Ingresar el nro" at bounding box center [203, 152] width 209 height 5
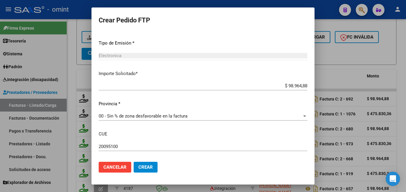
scroll to position [157, 0]
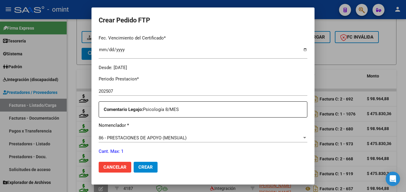
type input "1"
click at [341, 74] on div at bounding box center [203, 96] width 406 height 192
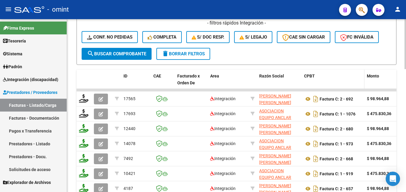
scroll to position [427, 0]
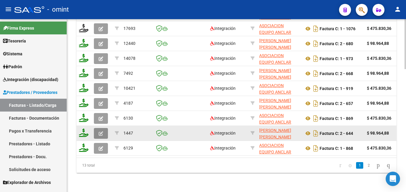
click at [102, 131] on icon "button" at bounding box center [101, 133] width 4 height 4
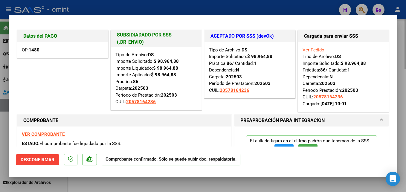
click at [169, 186] on div at bounding box center [203, 96] width 406 height 192
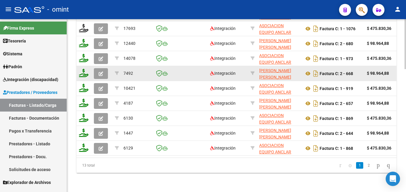
scroll to position [397, 0]
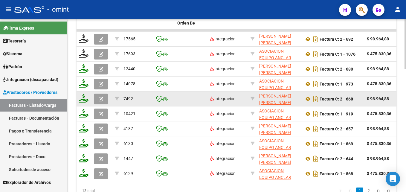
click at [101, 98] on icon "button" at bounding box center [101, 99] width 4 height 4
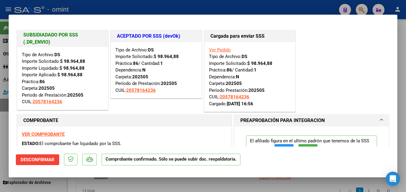
click at [222, 5] on div at bounding box center [203, 96] width 406 height 192
type input "$ 0,00"
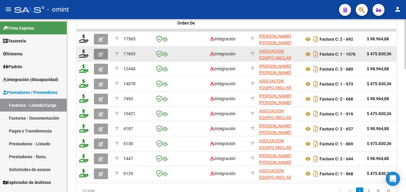
click at [101, 54] on icon "button" at bounding box center [101, 54] width 4 height 4
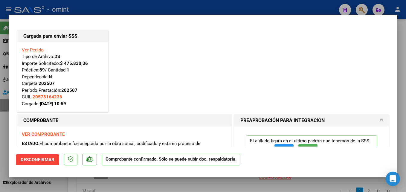
click at [181, 4] on div at bounding box center [203, 96] width 406 height 192
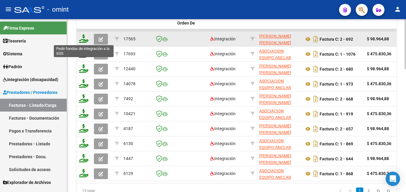
click at [87, 41] on icon at bounding box center [84, 38] width 10 height 8
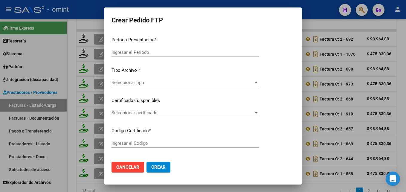
type input "202507"
type input "$ 98.964,88"
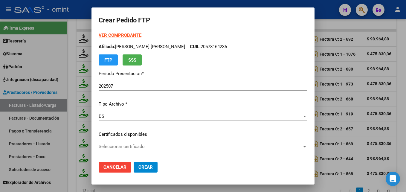
type input "1905963334"
type input "2029-03-31"
type input "20095100"
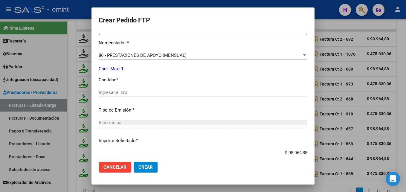
scroll to position [336, 0]
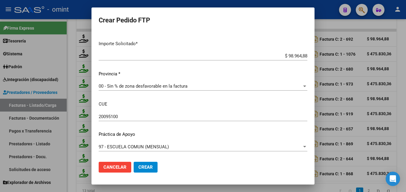
click at [158, 190] on div at bounding box center [203, 96] width 406 height 192
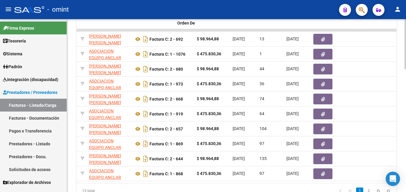
scroll to position [0, 0]
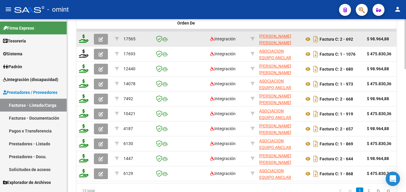
click at [84, 39] on icon at bounding box center [84, 38] width 10 height 8
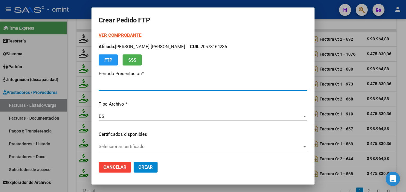
type input "202507"
type input "$ 98.964,88"
type input "1905963334"
type input "2029-03-31"
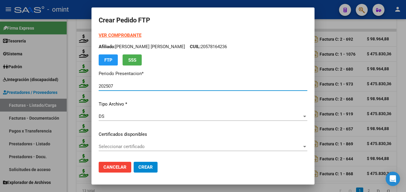
type input "20095100"
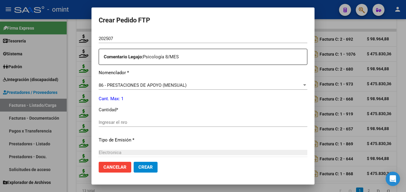
scroll to position [239, 0]
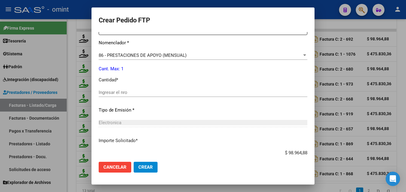
click at [117, 97] on div "Ingresar el nro" at bounding box center [203, 95] width 209 height 15
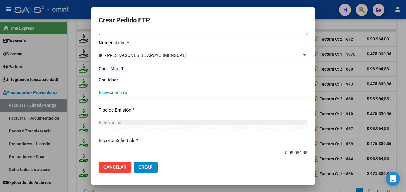
click at [116, 93] on input "Ingresar el nro" at bounding box center [203, 92] width 209 height 5
type input "1"
click at [147, 167] on span "Crear" at bounding box center [146, 167] width 14 height 5
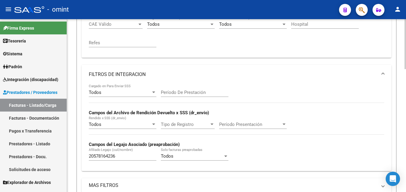
scroll to position [98, 0]
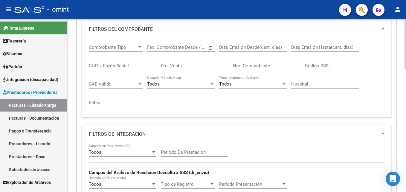
drag, startPoint x: 113, startPoint y: 64, endPoint x: 175, endPoint y: 41, distance: 66.4
click at [113, 64] on input "CUIT / Razón Social" at bounding box center [123, 65] width 68 height 5
paste input "27950294766"
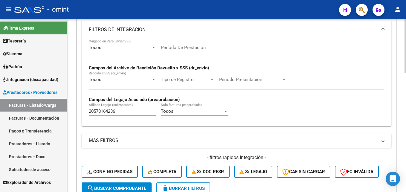
scroll to position [83, 0]
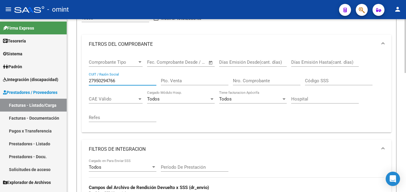
click at [108, 79] on input "27950294766" at bounding box center [123, 80] width 68 height 5
paste input "3071722535"
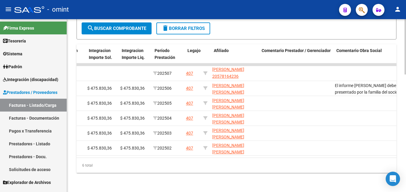
scroll to position [0, 786]
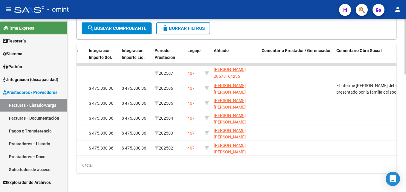
type input "30717225356"
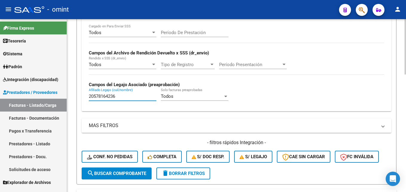
click at [106, 100] on div "20578164236 Afiliado Legajo (cuil/nombre)" at bounding box center [123, 94] width 68 height 13
click at [106, 98] on input "20578164236" at bounding box center [123, 96] width 68 height 5
paste input "47230591"
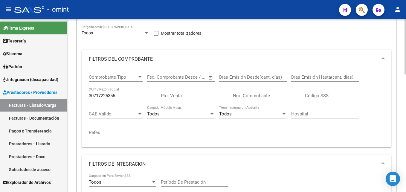
scroll to position [38, 0]
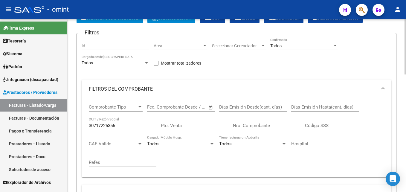
type input "20547230591"
drag, startPoint x: 119, startPoint y: 123, endPoint x: 86, endPoint y: 124, distance: 32.6
click at [86, 124] on div "Comprobante Tipo Comprobante Tipo Start date – End date Fec. Comprobante Desde …" at bounding box center [237, 138] width 310 height 79
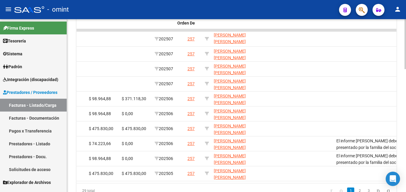
scroll to position [0, 0]
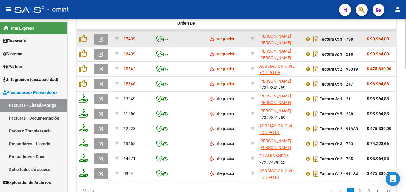
click at [101, 41] on icon "button" at bounding box center [101, 39] width 4 height 4
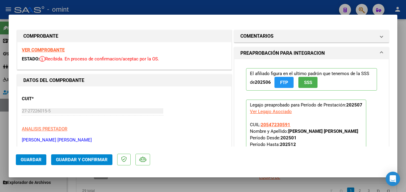
click at [54, 49] on strong "VER COMPROBANTE" at bounding box center [43, 49] width 43 height 5
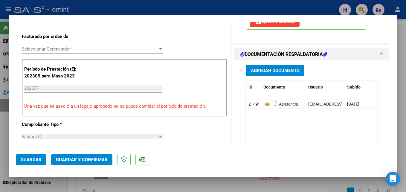
scroll to position [180, 0]
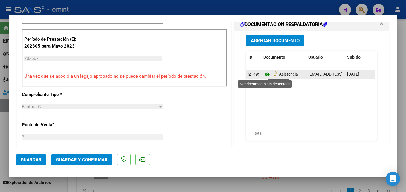
click at [266, 73] on icon at bounding box center [268, 74] width 8 height 7
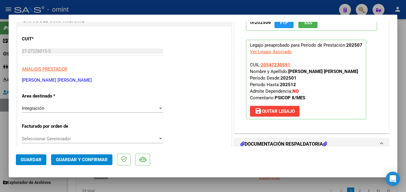
scroll to position [120, 0]
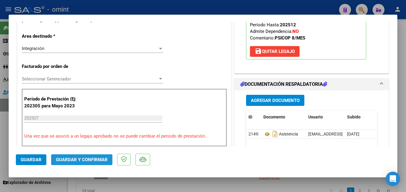
click at [84, 156] on button "Guardar y Confirmar" at bounding box center [81, 159] width 61 height 11
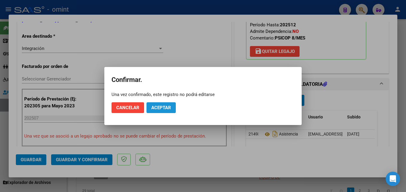
click at [169, 109] on span "Aceptar" at bounding box center [161, 107] width 20 height 5
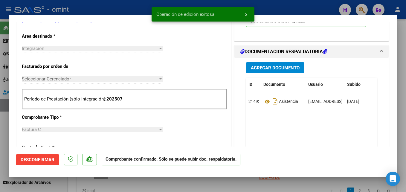
click at [136, 10] on div at bounding box center [203, 96] width 406 height 192
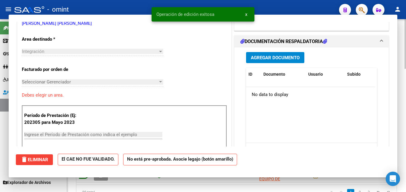
scroll to position [0, 0]
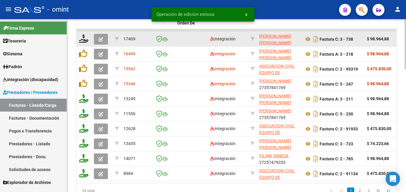
click at [83, 34] on datatable-body-cell at bounding box center [84, 39] width 15 height 15
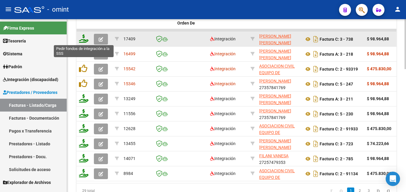
click at [83, 42] on icon at bounding box center [84, 38] width 10 height 8
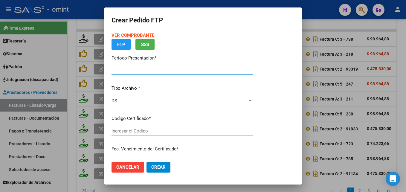
type input "202507"
type input "$ 98.964,88"
type input "1097280220"
type input "2027-09-21"
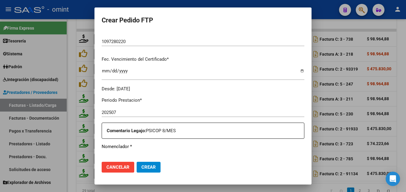
scroll to position [195, 0]
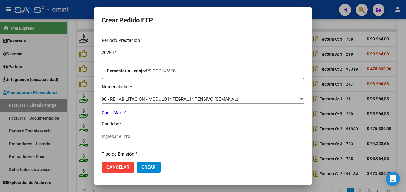
click at [145, 141] on div "Ingresar el nro" at bounding box center [203, 139] width 203 height 15
drag, startPoint x: 145, startPoint y: 141, endPoint x: 146, endPoint y: 138, distance: 3.0
click at [146, 138] on input "Ingresar el nro" at bounding box center [203, 136] width 203 height 5
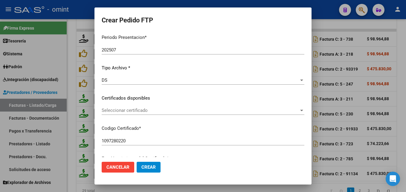
scroll to position [0, 0]
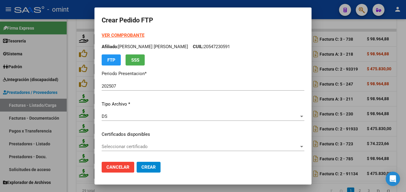
type input "4"
click at [156, 168] on span "Crear" at bounding box center [149, 167] width 14 height 5
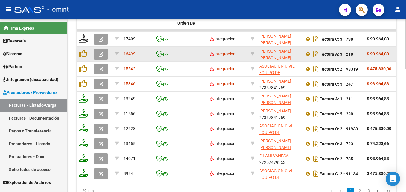
click at [97, 57] on button "button" at bounding box center [101, 54] width 14 height 11
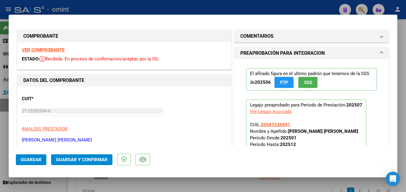
click at [51, 49] on strong "VER COMPROBANTE" at bounding box center [43, 49] width 43 height 5
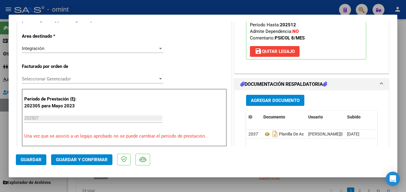
scroll to position [180, 0]
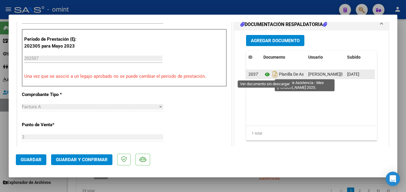
click at [264, 73] on icon at bounding box center [268, 74] width 8 height 7
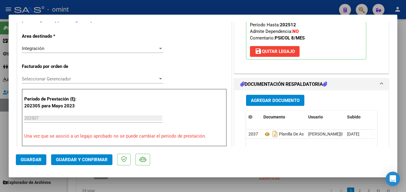
scroll to position [60, 0]
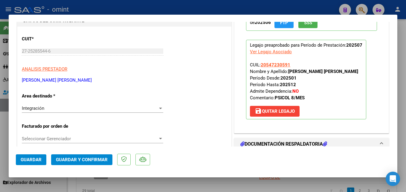
click at [83, 161] on span "Guardar y Confirmar" at bounding box center [82, 159] width 52 height 5
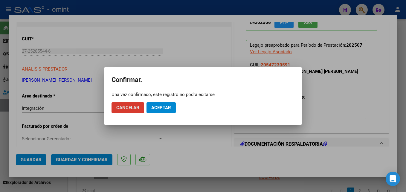
click at [154, 109] on span "Aceptar" at bounding box center [161, 107] width 20 height 5
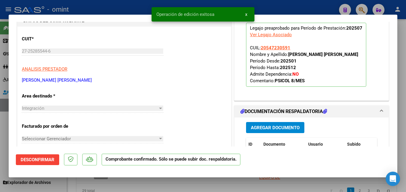
click at [111, 192] on div at bounding box center [203, 96] width 406 height 192
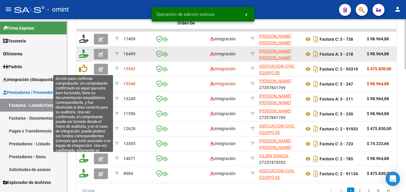
click at [83, 55] on icon at bounding box center [84, 53] width 10 height 8
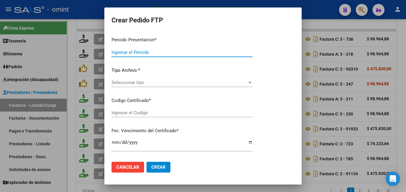
type input "202507"
type input "$ 98.964,88"
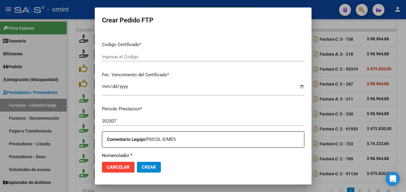
type input "1097280220"
type input "2027-09-21"
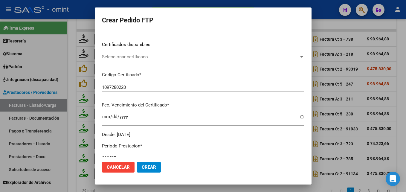
scroll to position [232, 0]
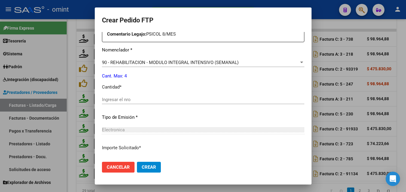
click at [168, 100] on input "Ingresar el nro" at bounding box center [203, 99] width 203 height 5
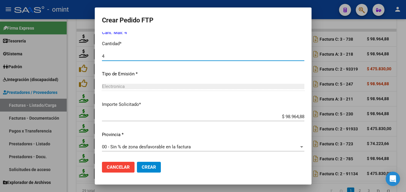
type input "4"
click at [152, 165] on span "Crear" at bounding box center [149, 167] width 14 height 5
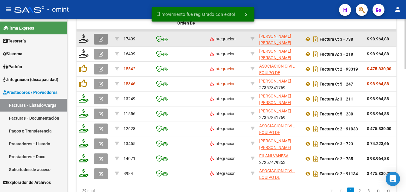
click at [101, 37] on icon "button" at bounding box center [101, 39] width 4 height 4
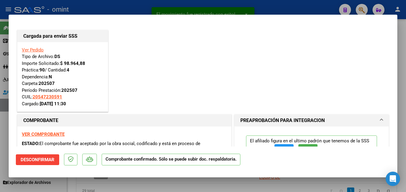
click at [100, 4] on div at bounding box center [203, 96] width 406 height 192
type input "$ 0,00"
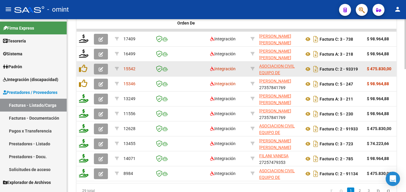
click at [100, 69] on icon "button" at bounding box center [101, 69] width 4 height 4
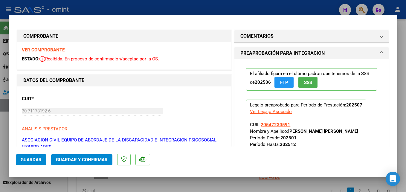
click at [55, 49] on strong "VER COMPROBANTE" at bounding box center [43, 49] width 43 height 5
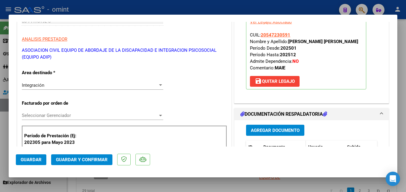
scroll to position [150, 0]
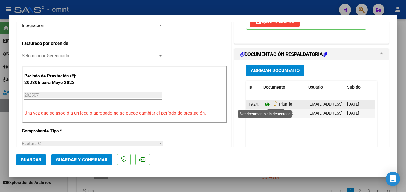
click at [266, 104] on icon at bounding box center [268, 104] width 8 height 7
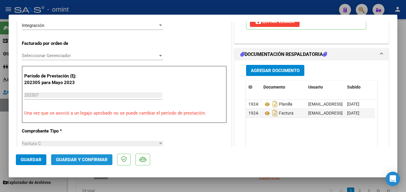
click at [98, 160] on span "Guardar y Confirmar" at bounding box center [82, 159] width 52 height 5
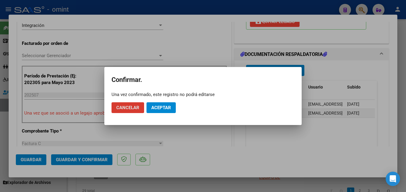
click at [154, 110] on button "Aceptar" at bounding box center [161, 107] width 29 height 11
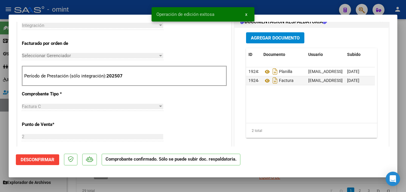
click at [134, 12] on div at bounding box center [203, 96] width 406 height 192
type input "$ 0,00"
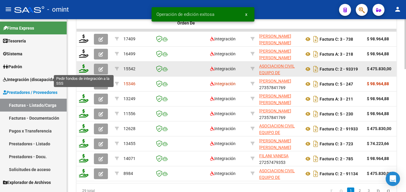
click at [81, 70] on icon at bounding box center [84, 68] width 10 height 8
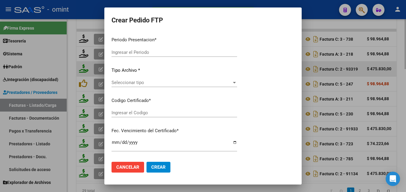
type input "202507"
type input "$ 475.830,00"
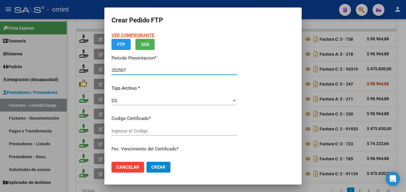
type input "1097280220"
type input "2027-09-21"
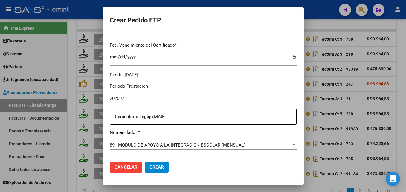
scroll to position [210, 0]
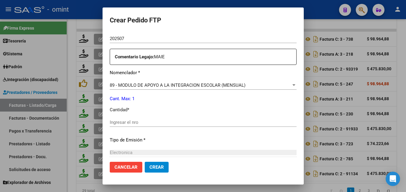
click at [149, 121] on input "Ingresar el nro" at bounding box center [203, 122] width 187 height 5
type input "1"
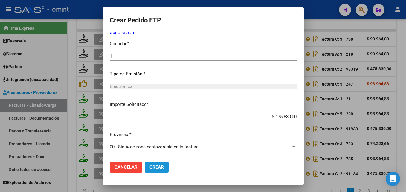
click at [161, 165] on span "Crear" at bounding box center [157, 167] width 14 height 5
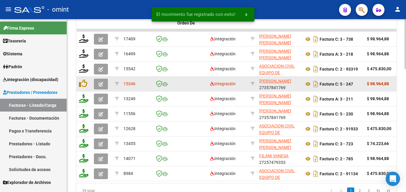
click at [102, 81] on span "button" at bounding box center [101, 83] width 4 height 5
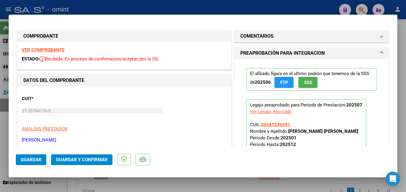
click at [56, 50] on strong "VER COMPROBANTE" at bounding box center [43, 49] width 43 height 5
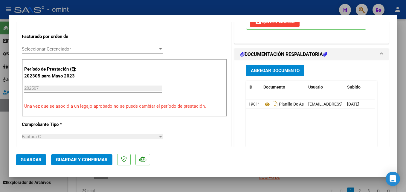
scroll to position [180, 0]
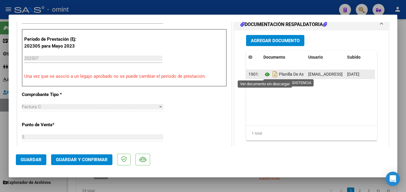
click at [264, 76] on icon at bounding box center [268, 74] width 8 height 7
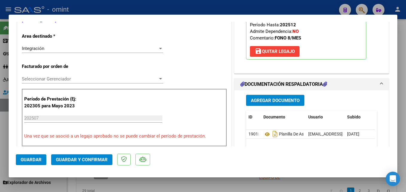
scroll to position [90, 0]
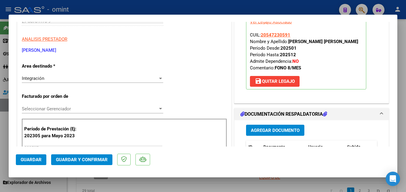
click at [83, 162] on span "Guardar y Confirmar" at bounding box center [82, 159] width 52 height 5
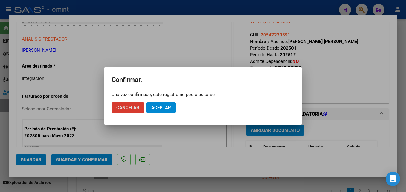
click at [158, 105] on span "Aceptar" at bounding box center [161, 107] width 20 height 5
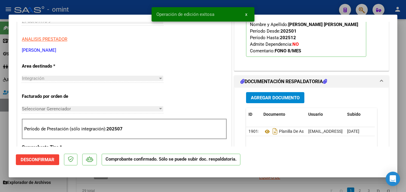
click at [124, 8] on div at bounding box center [203, 96] width 406 height 192
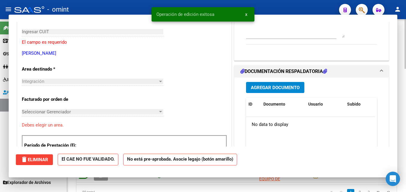
scroll to position [0, 0]
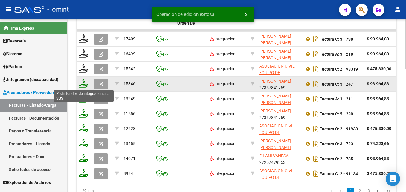
click at [81, 84] on icon at bounding box center [84, 83] width 10 height 8
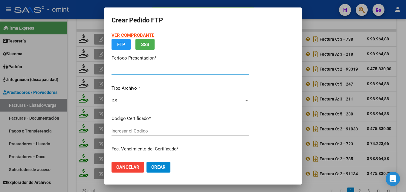
type input "202507"
type input "$ 98.964,88"
type input "1097280220"
type input "2027-09-21"
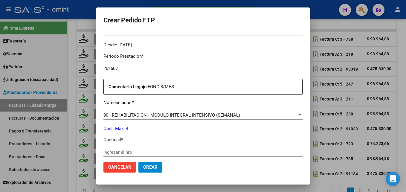
scroll to position [210, 0]
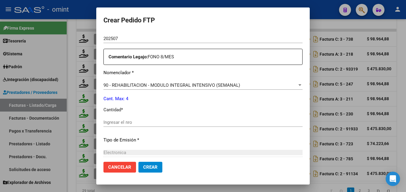
click at [145, 116] on div "Periodo Prestacion * 202507 Ingresar el Periodo Prestacion Comentario Legajo: F…" at bounding box center [203, 121] width 199 height 205
click at [143, 121] on input "Ingresar el nro" at bounding box center [203, 122] width 199 height 5
type input "4"
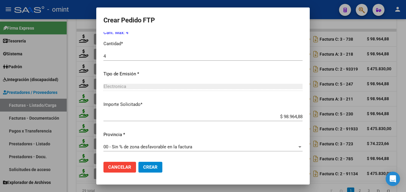
click at [155, 167] on span "Crear" at bounding box center [150, 167] width 14 height 5
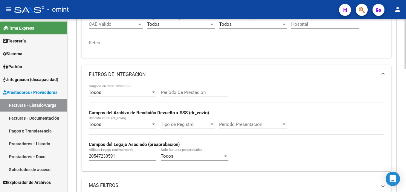
scroll to position [98, 0]
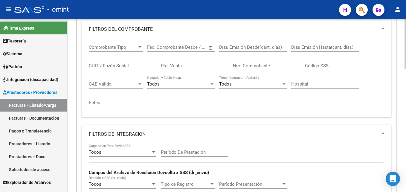
click at [107, 64] on input "CUIT / Razón Social" at bounding box center [123, 65] width 68 height 5
paste input "27357841769"
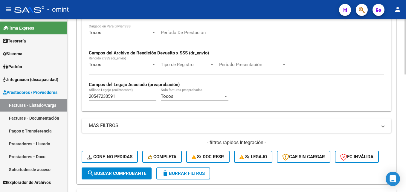
scroll to position [38, 0]
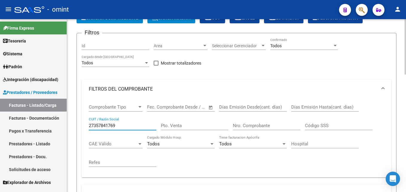
click at [105, 125] on input "27357841769" at bounding box center [123, 125] width 68 height 5
paste input "30711731926"
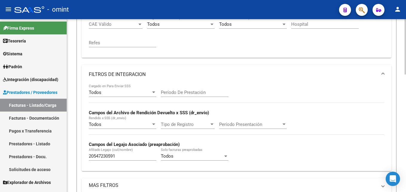
scroll to position [98, 0]
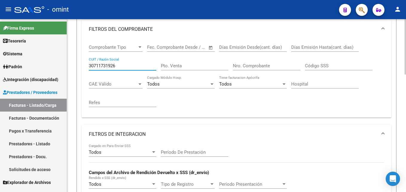
click at [106, 65] on input "30711731926" at bounding box center [123, 65] width 68 height 5
paste input "2725285544"
click at [106, 67] on input "27252855446" at bounding box center [123, 65] width 68 height 5
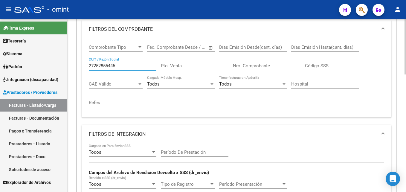
paste input "72260155"
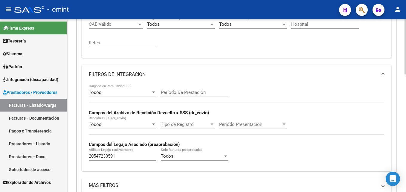
scroll to position [68, 0]
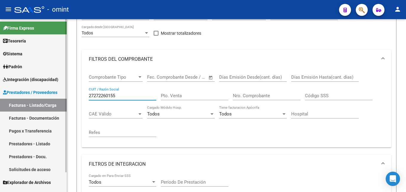
drag, startPoint x: 119, startPoint y: 98, endPoint x: 57, endPoint y: 95, distance: 61.7
click at [57, 95] on mat-sidenav-container "Firma Express Tesorería Extractos Procesados (csv) Extractos Originales (pdf) S…" at bounding box center [203, 105] width 406 height 173
paste input "57479353"
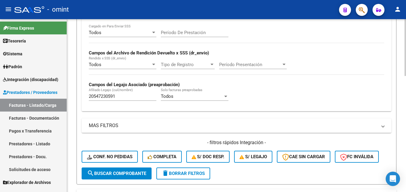
scroll to position [352, 0]
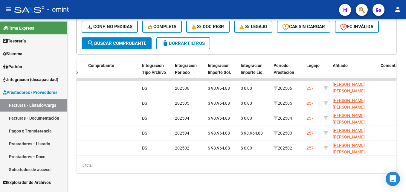
type input "27257479353"
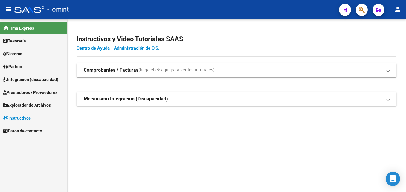
click at [20, 92] on span "Prestadores / Proveedores" at bounding box center [30, 92] width 54 height 7
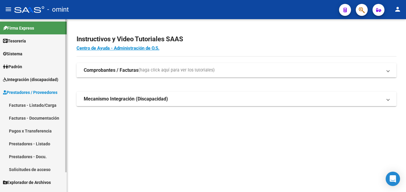
click at [36, 102] on link "Facturas - Listado/Carga" at bounding box center [33, 105] width 67 height 13
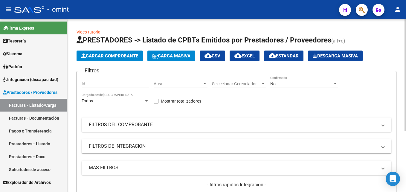
click at [287, 83] on div "No" at bounding box center [302, 83] width 62 height 5
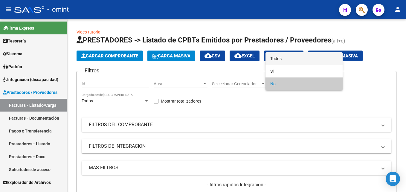
click at [286, 61] on span "Todos" at bounding box center [305, 58] width 68 height 13
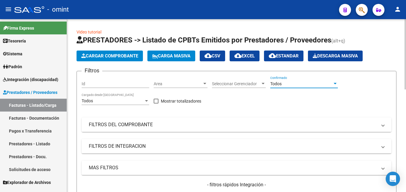
click at [140, 121] on mat-expansion-panel-header "FILTROS DEL COMPROBANTE" at bounding box center [237, 125] width 310 height 14
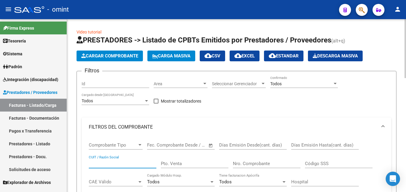
click at [107, 164] on input "CUIT / Razón Social" at bounding box center [123, 163] width 68 height 5
paste input "27405504192"
drag, startPoint x: 119, startPoint y: 163, endPoint x: 62, endPoint y: 166, distance: 56.4
click at [63, 166] on mat-sidenav-container "Firma Express Tesorería Extractos Procesados (csv) Extractos Originales (pdf) S…" at bounding box center [203, 105] width 406 height 173
paste input "30535024231"
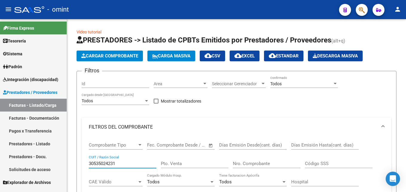
type input "30535024231"
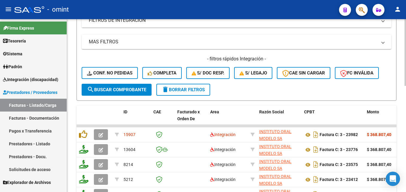
scroll to position [275, 0]
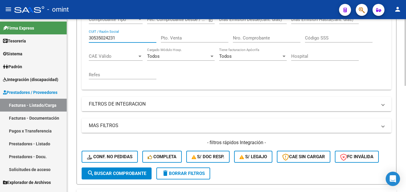
scroll to position [66, 0]
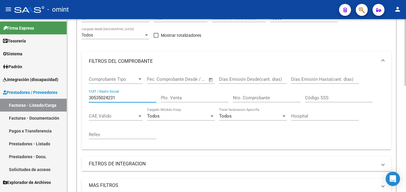
drag, startPoint x: 122, startPoint y: 98, endPoint x: 68, endPoint y: 92, distance: 54.3
click at [69, 92] on div "Video tutorial PRESTADORES -> Listado de CPBTs Emitidos por Prestadores / Prove…" at bounding box center [236, 175] width 339 height 444
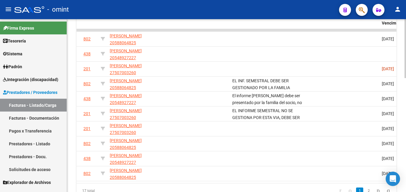
scroll to position [126, 0]
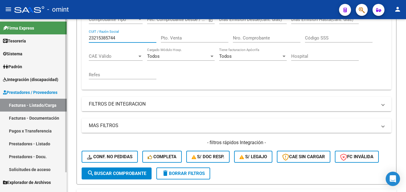
drag, startPoint x: 124, startPoint y: 36, endPoint x: 58, endPoint y: 35, distance: 66.2
click at [58, 35] on mat-sidenav-container "Firma Express Tesorería Extractos Procesados (csv) Extractos Originales (pdf) S…" at bounding box center [203, 105] width 406 height 173
click at [117, 37] on input "23215385744" at bounding box center [123, 37] width 68 height 5
click at [107, 39] on input "23215385744" at bounding box center [123, 37] width 68 height 5
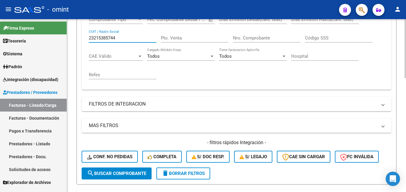
paste input "20266668288"
drag, startPoint x: 145, startPoint y: 37, endPoint x: 44, endPoint y: 43, distance: 101.1
click at [45, 43] on mat-sidenav-container "Firma Express Tesorería Extractos Procesados (csv) Extractos Originales (pdf) S…" at bounding box center [203, 105] width 406 height 173
paste input "0266668288"
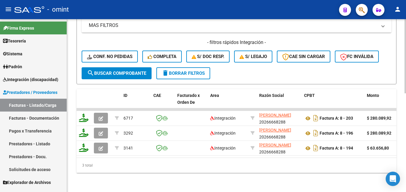
scroll to position [81, 0]
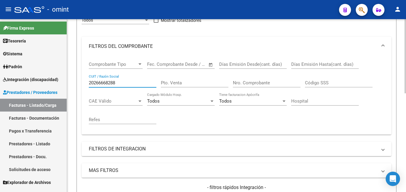
click at [106, 81] on input "20266668288" at bounding box center [123, 82] width 68 height 5
paste input "7950294766"
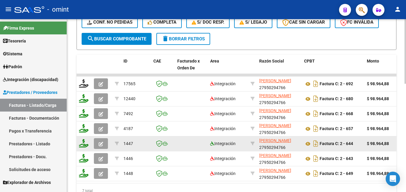
scroll to position [290, 0]
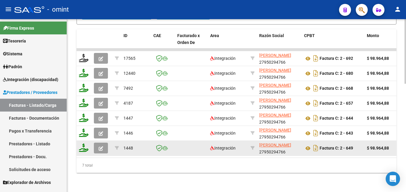
type input "27950294766"
click at [100, 146] on icon "button" at bounding box center [101, 148] width 4 height 4
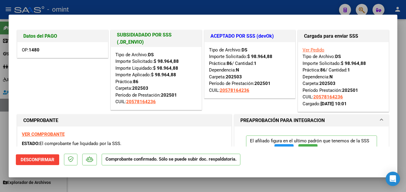
scroll to position [30, 0]
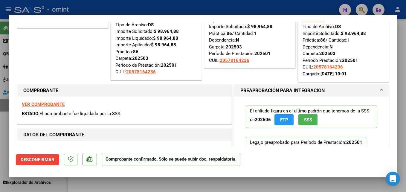
click at [106, 183] on div at bounding box center [203, 96] width 406 height 192
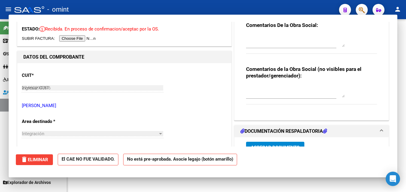
type input "$ 0,00"
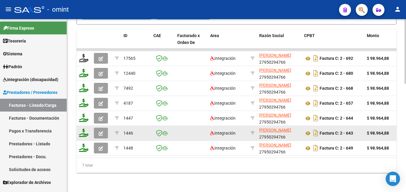
click at [104, 128] on button "button" at bounding box center [101, 133] width 14 height 11
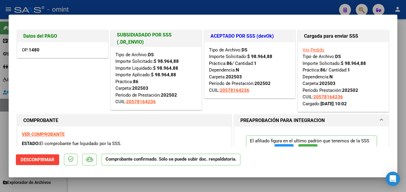
click at [108, 183] on div at bounding box center [203, 96] width 406 height 192
type input "$ 0,00"
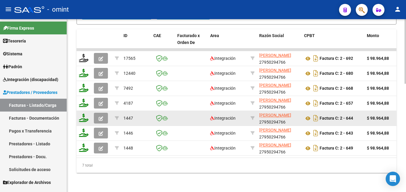
click at [101, 116] on icon "button" at bounding box center [101, 118] width 4 height 4
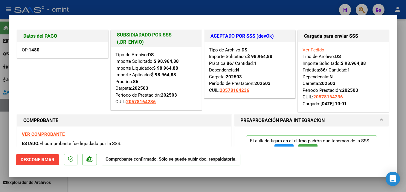
click at [98, 185] on div at bounding box center [203, 96] width 406 height 192
type input "$ 0,00"
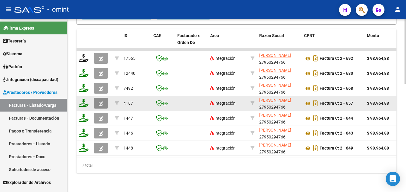
click at [100, 101] on span "button" at bounding box center [101, 103] width 4 height 5
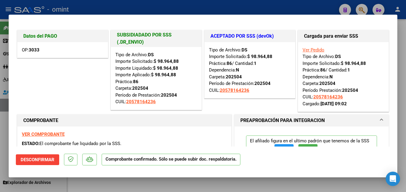
click at [95, 184] on div at bounding box center [203, 96] width 406 height 192
type input "$ 0,00"
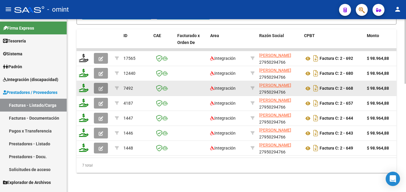
click at [104, 83] on button "button" at bounding box center [101, 88] width 14 height 11
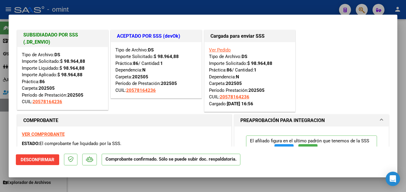
click at [109, 185] on div at bounding box center [203, 96] width 406 height 192
type input "$ 0,00"
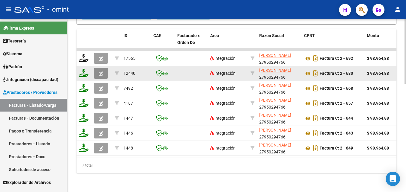
click at [106, 70] on button "button" at bounding box center [101, 73] width 14 height 11
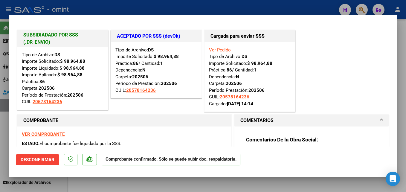
click at [92, 187] on div at bounding box center [203, 96] width 406 height 192
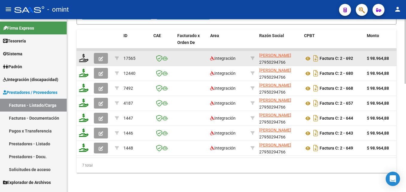
click at [99, 57] on icon "button" at bounding box center [101, 59] width 4 height 4
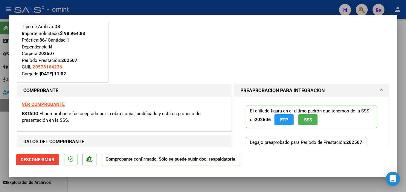
scroll to position [0, 0]
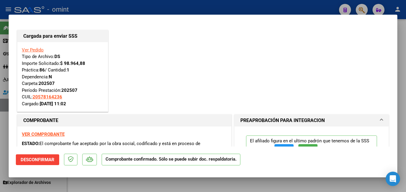
click at [138, 13] on div at bounding box center [203, 96] width 406 height 192
type input "$ 0,00"
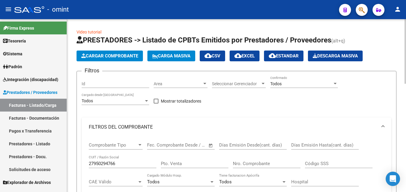
click at [106, 165] on input "27950294766" at bounding box center [123, 163] width 68 height 5
paste input "text"
paste input "27257479353"
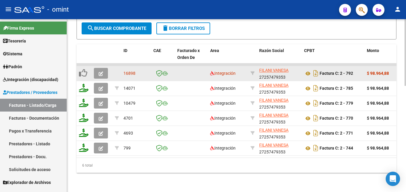
type input "27257479353"
click at [103, 68] on button "button" at bounding box center [101, 73] width 14 height 11
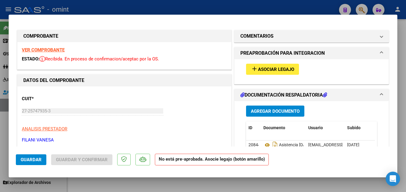
click at [48, 51] on strong "VER COMPROBANTE" at bounding box center [43, 49] width 43 height 5
click at [266, 69] on span "Asociar Legajo" at bounding box center [276, 69] width 36 height 5
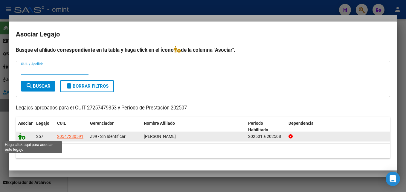
click at [19, 139] on icon at bounding box center [21, 136] width 7 height 7
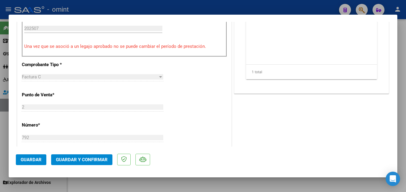
scroll to position [150, 0]
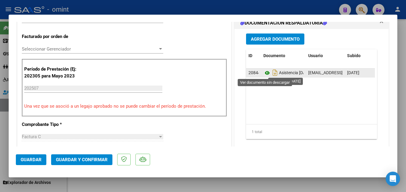
click at [264, 73] on icon at bounding box center [268, 72] width 8 height 7
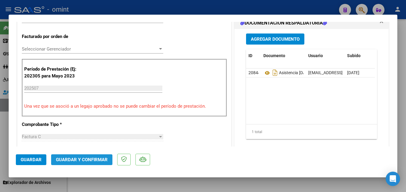
click at [77, 160] on span "Guardar y Confirmar" at bounding box center [82, 159] width 52 height 5
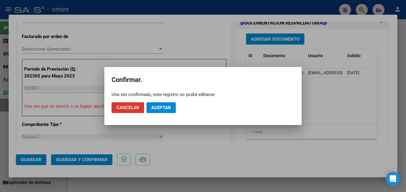
click at [157, 111] on button "Aceptar" at bounding box center [161, 107] width 29 height 11
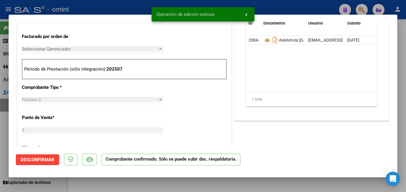
click at [97, 186] on div at bounding box center [203, 96] width 406 height 192
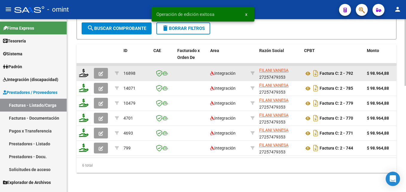
click at [84, 73] on datatable-body-cell at bounding box center [84, 73] width 15 height 15
click at [83, 70] on icon at bounding box center [84, 73] width 10 height 8
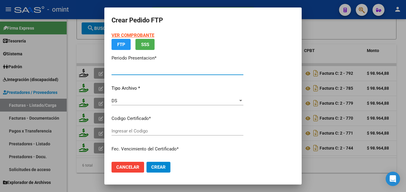
type input "202507"
type input "$ 98.964,88"
type input "1097280220"
type input "[DATE]"
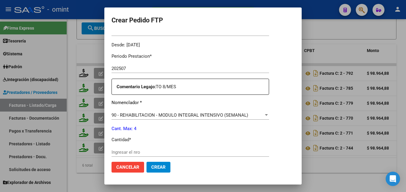
scroll to position [210, 0]
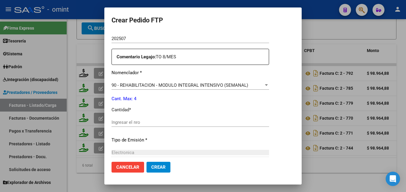
click at [146, 123] on input "Ingresar el nro" at bounding box center [191, 122] width 158 height 5
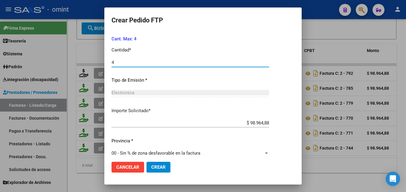
scroll to position [276, 0]
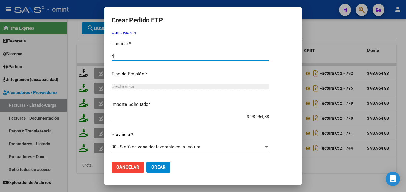
type input "4"
drag, startPoint x: 229, startPoint y: 61, endPoint x: 230, endPoint y: 58, distance: 3.0
click at [230, 58] on div "4 Ingresar el nro" at bounding box center [191, 59] width 158 height 15
click at [230, 58] on input "4" at bounding box center [191, 56] width 158 height 5
click at [162, 167] on span "Crear" at bounding box center [158, 167] width 14 height 5
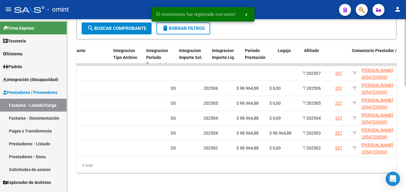
scroll to position [0, 703]
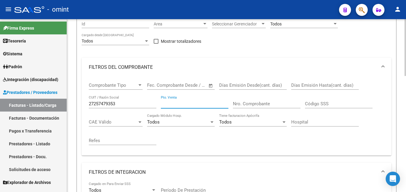
scroll to position [90, 0]
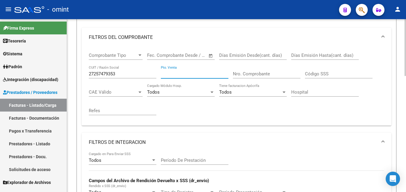
click at [113, 76] on input "27257479353" at bounding box center [123, 73] width 68 height 5
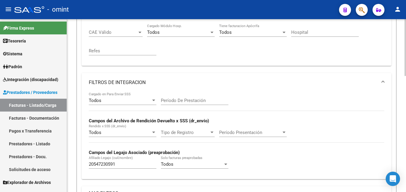
scroll to position [210, 0]
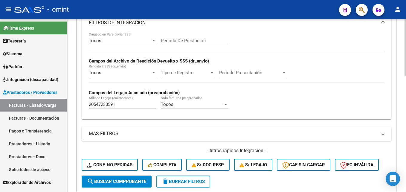
click at [105, 105] on input "20547230591" at bounding box center [123, 104] width 68 height 5
paste input "58668920"
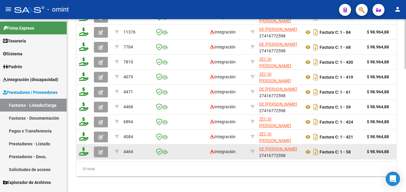
scroll to position [329, 0]
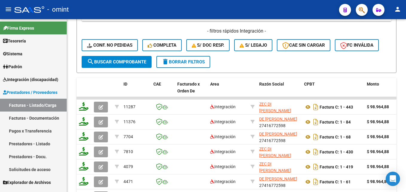
type input "20558668920"
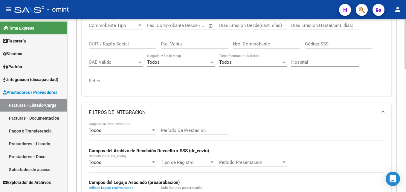
scroll to position [0, 0]
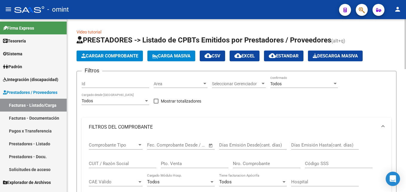
click at [108, 163] on input "CUIT / Razón Social" at bounding box center [123, 163] width 68 height 5
paste input "27416772598"
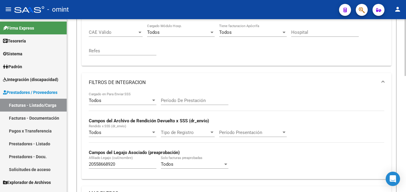
scroll to position [60, 0]
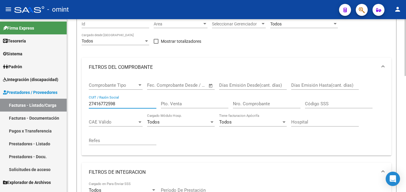
click at [104, 104] on input "27416772598" at bounding box center [123, 103] width 68 height 5
paste input "396580980"
type input "27396580980"
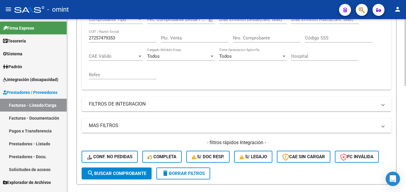
scroll to position [6, 0]
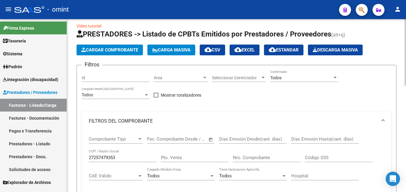
click at [109, 153] on div "27257479353 CUIT / Razón Social" at bounding box center [123, 155] width 68 height 13
click at [96, 157] on input "27257479353" at bounding box center [123, 157] width 68 height 5
paste input "416772598"
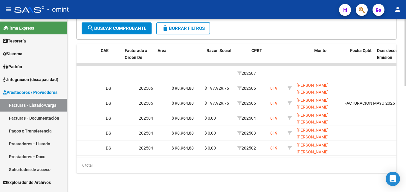
scroll to position [0, 0]
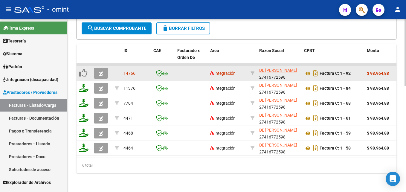
type input "27416772598"
click at [103, 72] on icon "button" at bounding box center [101, 74] width 4 height 4
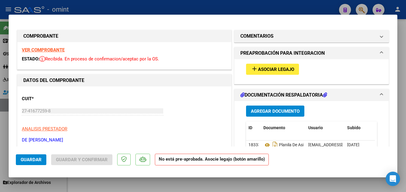
click at [41, 46] on div "VER COMPROBANTE ESTADO: Recibida. En proceso de confirmacion/aceptac por la OS." at bounding box center [124, 55] width 214 height 27
click at [42, 47] on div "VER COMPROBANTE ESTADO: Recibida. En proceso de confirmacion/aceptac por la OS." at bounding box center [124, 55] width 214 height 27
drag, startPoint x: 42, startPoint y: 47, endPoint x: 37, endPoint y: 50, distance: 5.4
click at [37, 50] on strong "VER COMPROBANTE" at bounding box center [43, 49] width 43 height 5
click at [273, 67] on span "Asociar Legajo" at bounding box center [276, 69] width 36 height 5
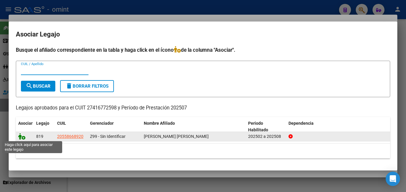
click at [23, 136] on icon at bounding box center [21, 136] width 7 height 7
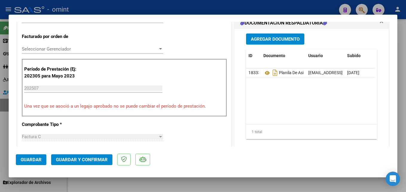
scroll to position [180, 0]
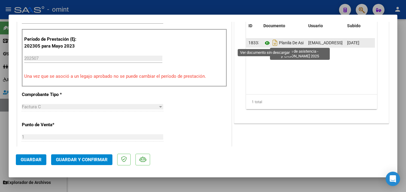
click at [264, 45] on icon at bounding box center [268, 43] width 8 height 7
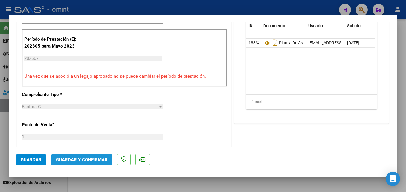
click at [86, 155] on button "Guardar y Confirmar" at bounding box center [81, 159] width 61 height 11
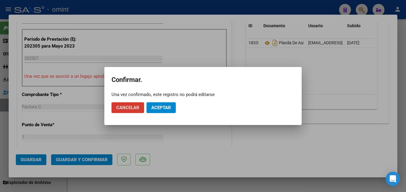
click at [168, 109] on span "Aceptar" at bounding box center [161, 107] width 20 height 5
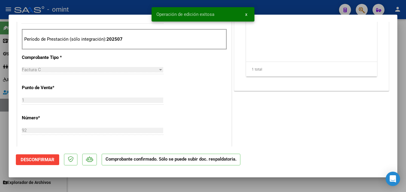
click at [111, 184] on div at bounding box center [203, 96] width 406 height 192
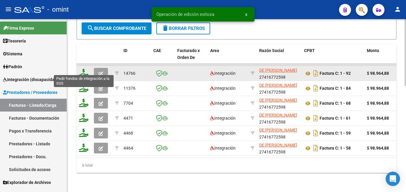
click at [86, 69] on icon at bounding box center [84, 73] width 10 height 8
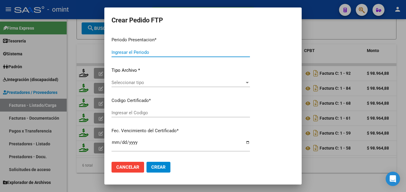
type input "202507"
type input "$ 98.964,88"
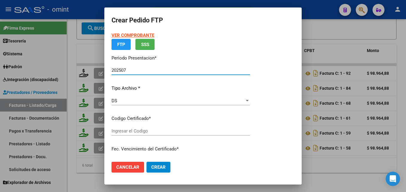
type input "5631181573"
type input "[DATE]"
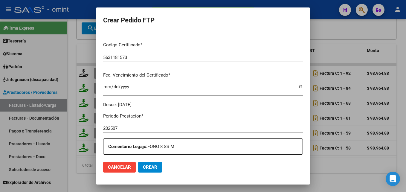
scroll to position [210, 0]
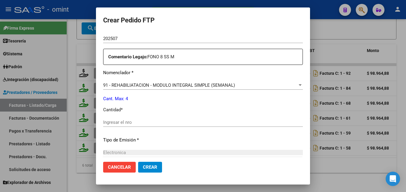
drag, startPoint x: 144, startPoint y: 94, endPoint x: 149, endPoint y: 122, distance: 28.0
click at [149, 122] on input "Ingresar el nro" at bounding box center [203, 122] width 200 height 5
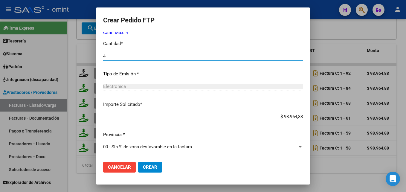
type input "4"
click at [143, 165] on span "Crear" at bounding box center [150, 167] width 14 height 5
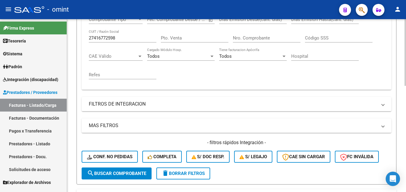
scroll to position [6, 0]
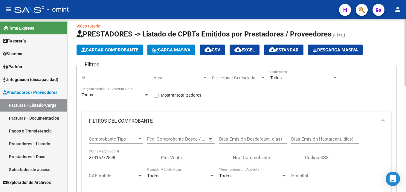
click at [109, 160] on input "27416772598" at bounding box center [123, 157] width 68 height 5
paste input "396580980"
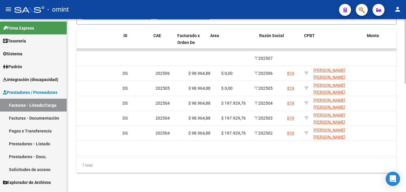
scroll to position [0, 0]
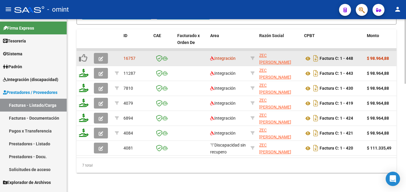
type input "27396580980"
click at [101, 57] on icon "button" at bounding box center [101, 59] width 4 height 4
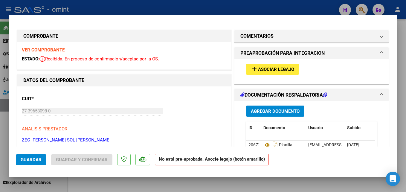
click at [60, 51] on strong "VER COMPROBANTE" at bounding box center [43, 49] width 43 height 5
click at [266, 70] on span "Asociar Legajo" at bounding box center [276, 69] width 36 height 5
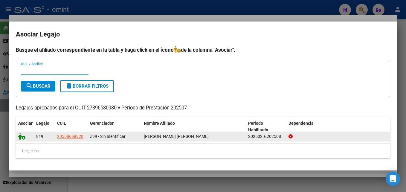
click at [23, 136] on icon at bounding box center [21, 136] width 7 height 7
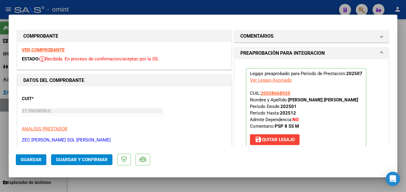
scroll to position [120, 0]
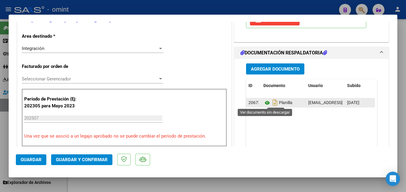
click at [265, 104] on icon at bounding box center [268, 102] width 8 height 7
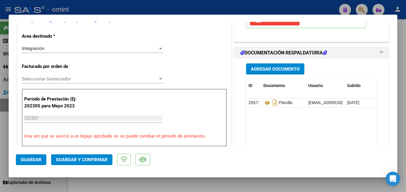
click at [86, 159] on span "Guardar y Confirmar" at bounding box center [82, 159] width 52 height 5
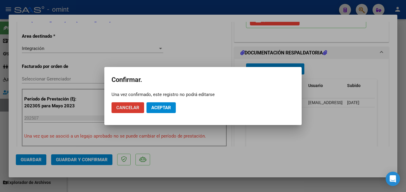
click at [158, 106] on span "Aceptar" at bounding box center [161, 107] width 20 height 5
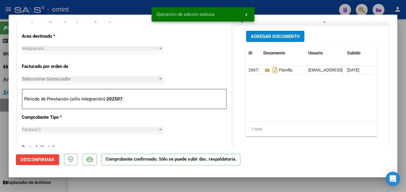
click at [104, 184] on div at bounding box center [203, 96] width 406 height 192
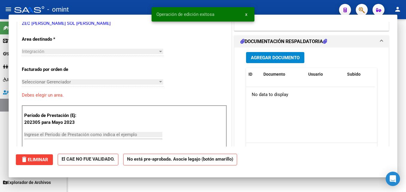
scroll to position [0, 0]
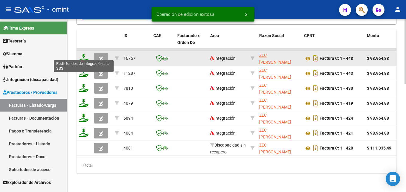
click at [81, 54] on icon at bounding box center [84, 58] width 10 height 8
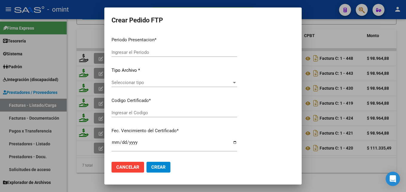
type input "202507"
type input "$ 98.964,88"
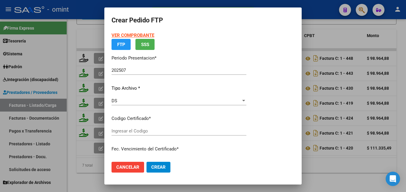
type input "5631181573"
type input "[DATE]"
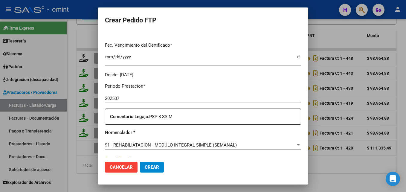
scroll to position [210, 0]
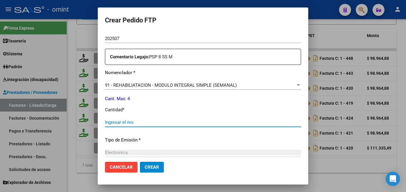
click at [125, 124] on input "Ingresar el nro" at bounding box center [203, 122] width 196 height 5
type input "4"
click at [146, 167] on span "Crear" at bounding box center [152, 167] width 14 height 5
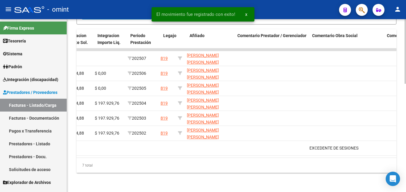
scroll to position [0, 808]
